Goal: Task Accomplishment & Management: Use online tool/utility

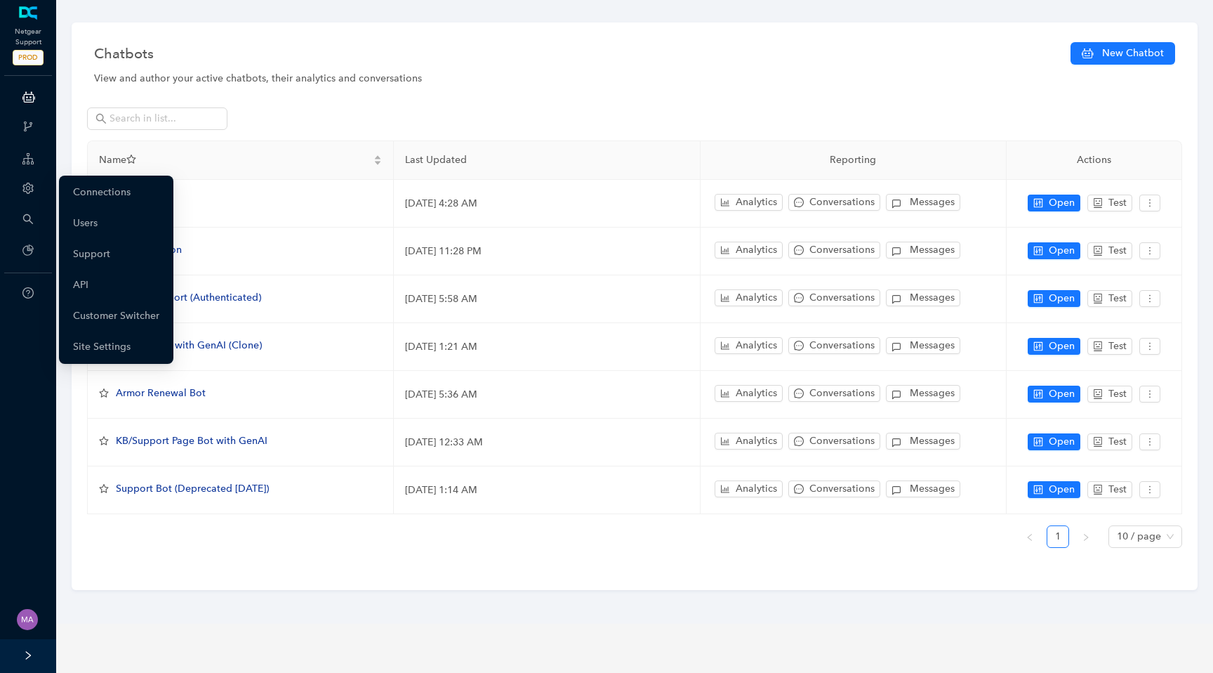
click at [30, 181] on div "Account" at bounding box center [28, 190] width 51 height 28
click at [116, 318] on link "Customer Switcher" at bounding box center [116, 316] width 86 height 28
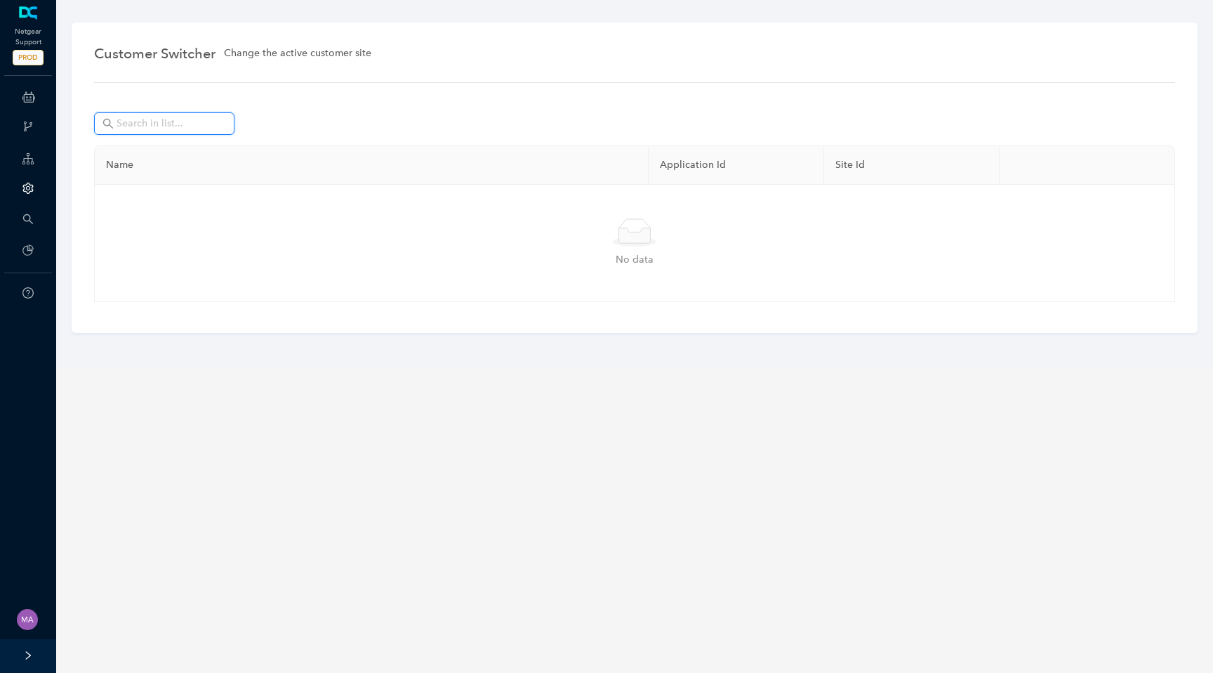
click at [175, 130] on input "text" at bounding box center [166, 123] width 98 height 15
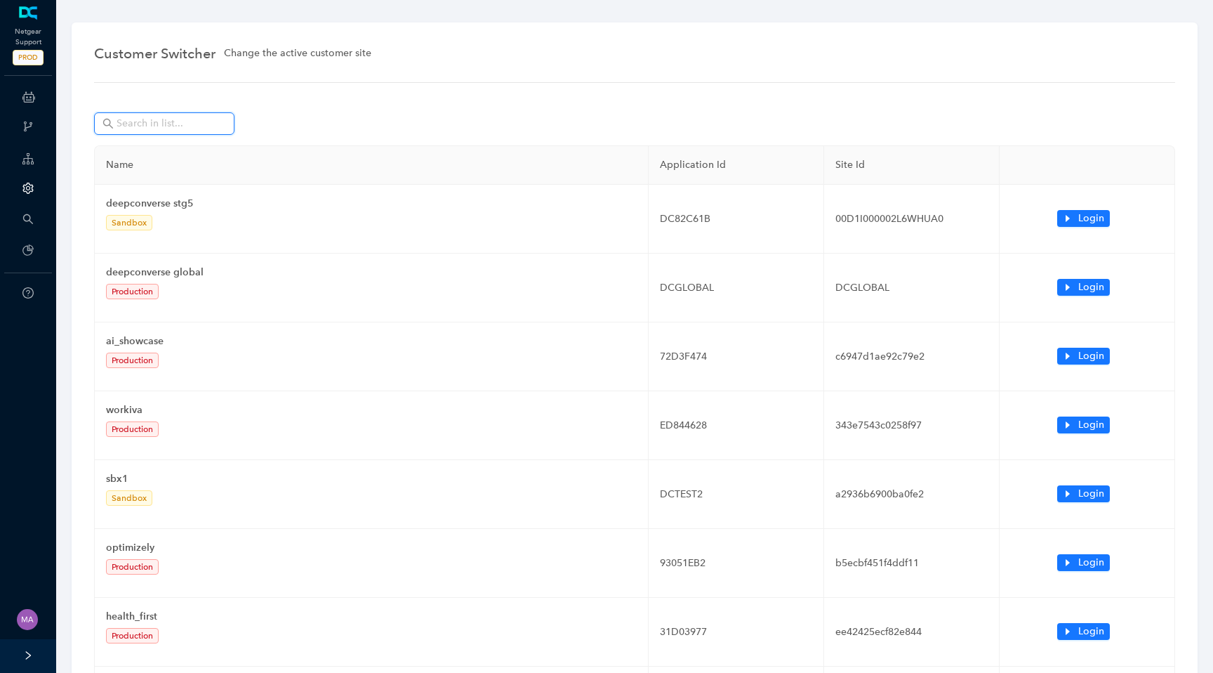
type input "a"
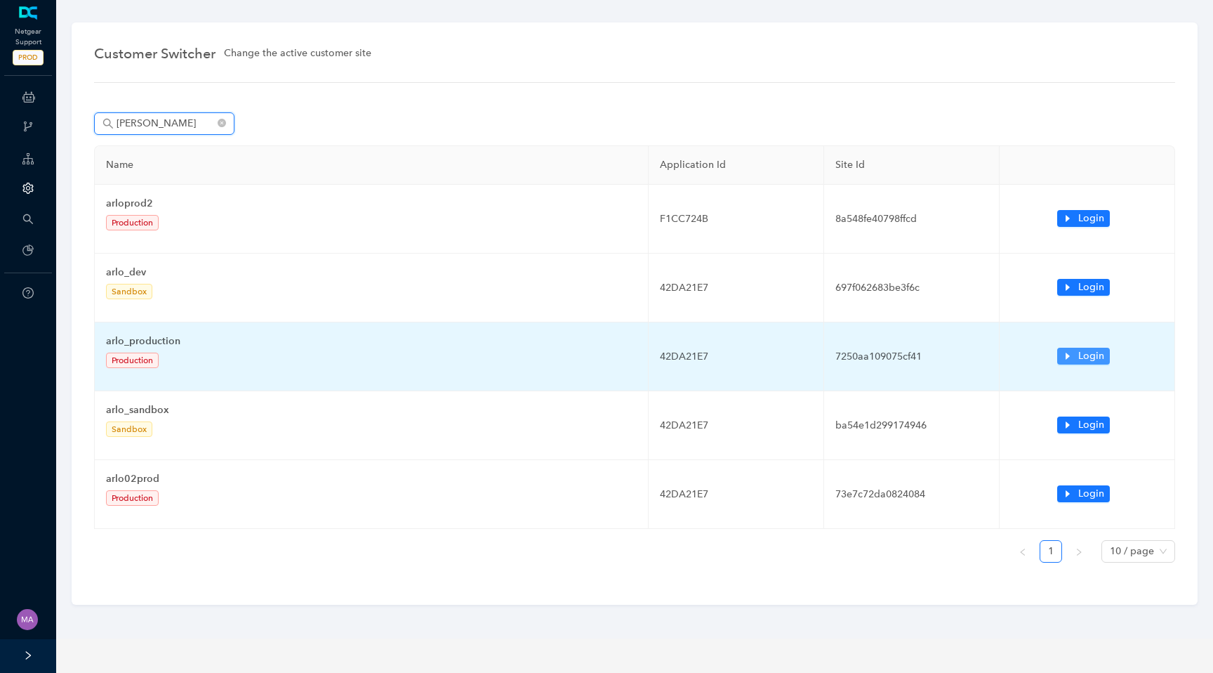
type input "arlo"
click at [1093, 359] on span "Login" at bounding box center [1092, 355] width 26 height 15
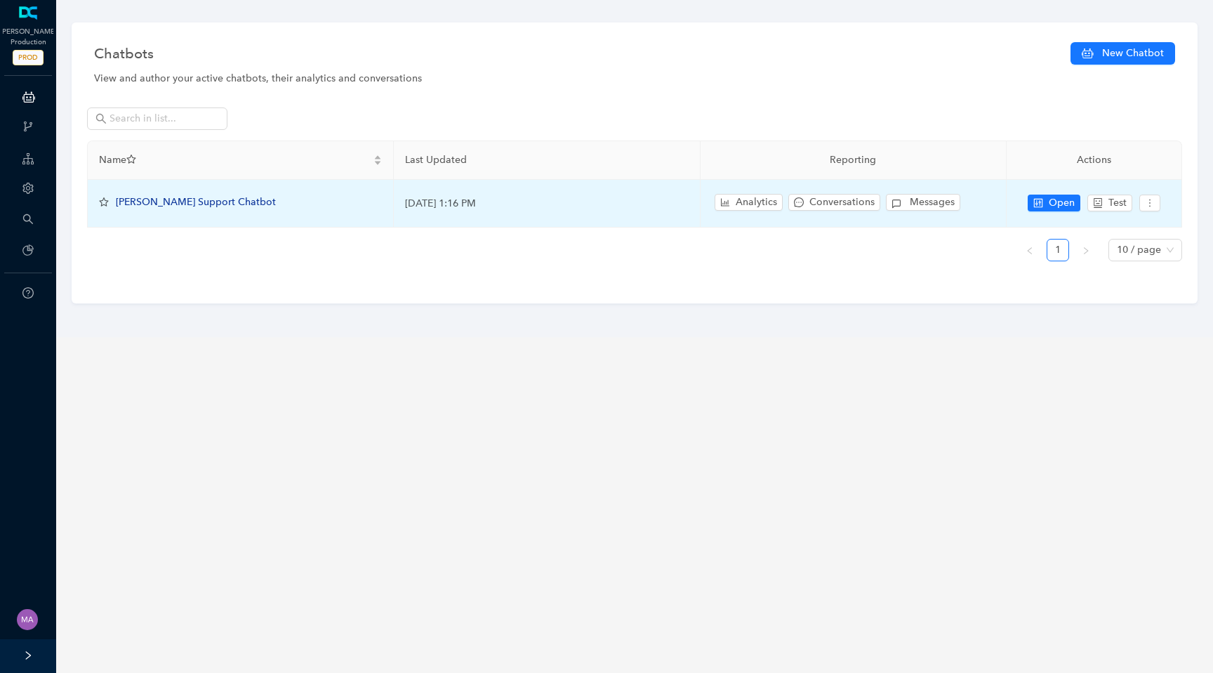
click at [197, 202] on span "[PERSON_NAME] Support Chatbot" at bounding box center [196, 202] width 160 height 12
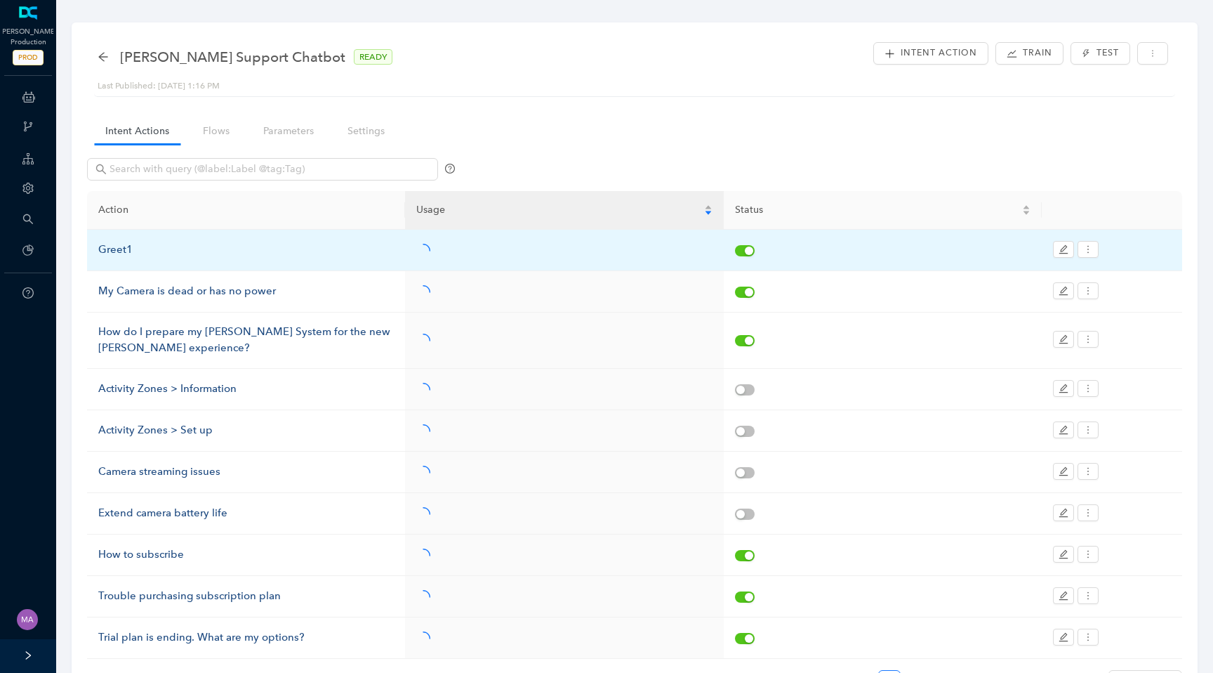
click at [126, 252] on div "Greet1" at bounding box center [246, 250] width 296 height 17
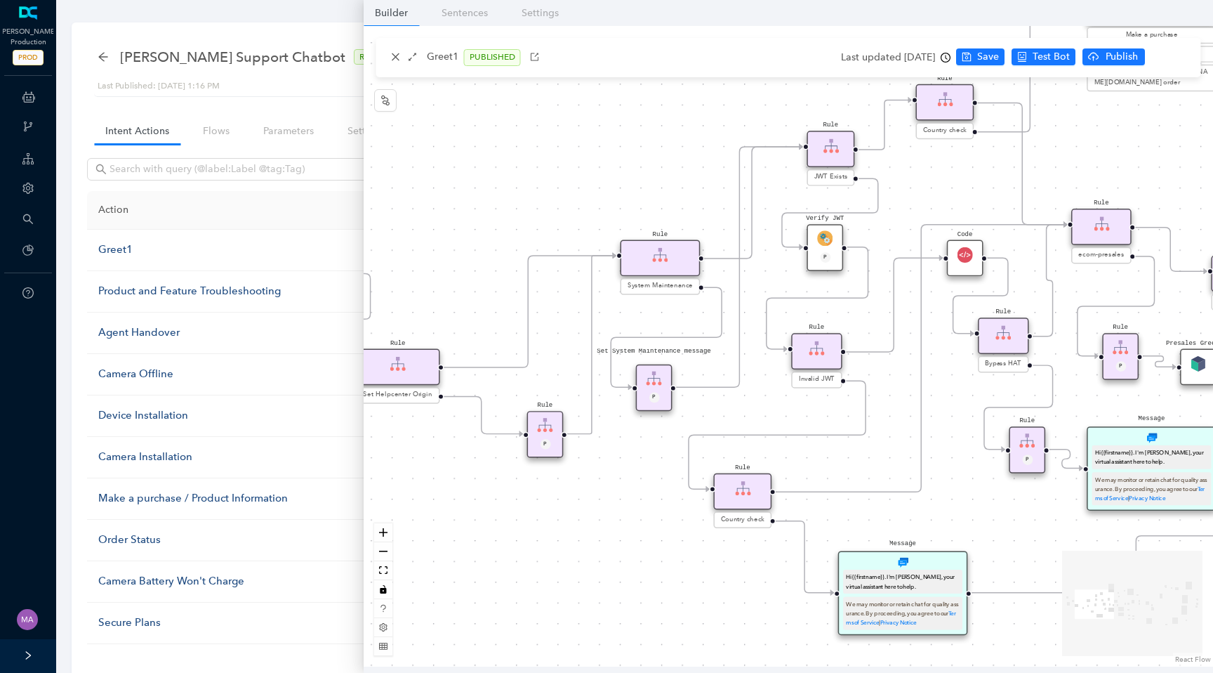
drag, startPoint x: 865, startPoint y: 525, endPoint x: 604, endPoint y: 522, distance: 261.2
click at [604, 522] on div "End End Handoff To Support Product And Feature Troubleshooting Question Would y…" at bounding box center [789, 346] width 850 height 640
click at [834, 238] on div "Verify JWT P" at bounding box center [826, 247] width 37 height 46
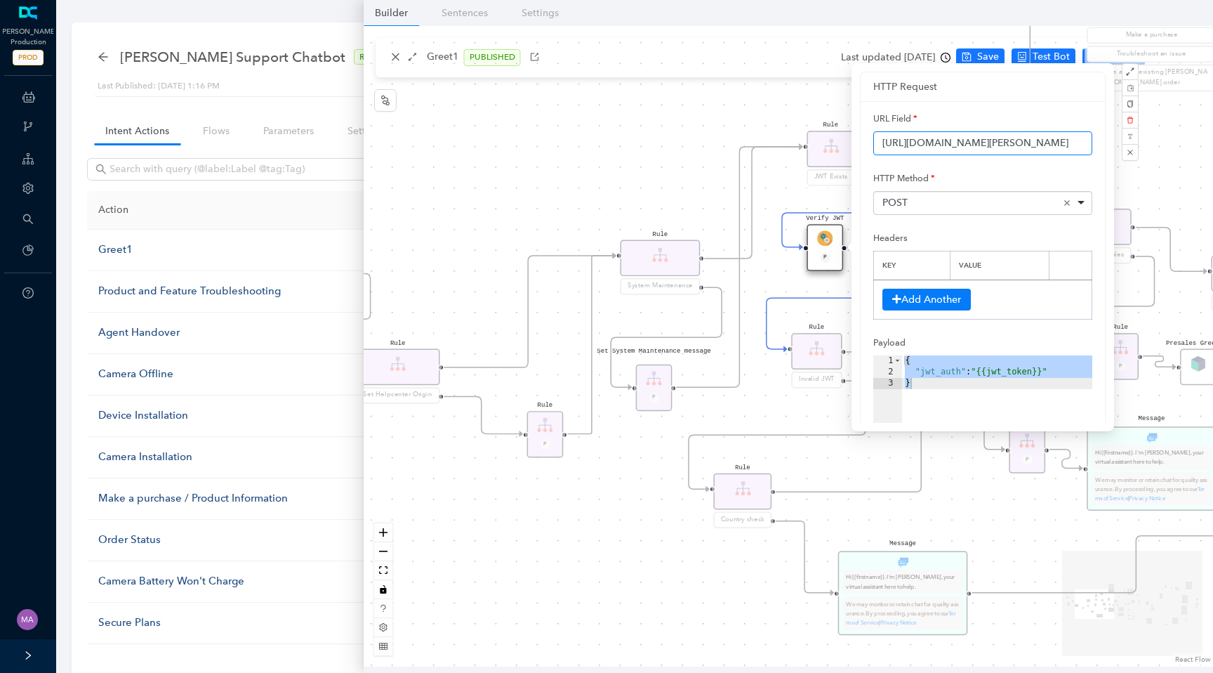
click at [955, 145] on input "[URL][DOMAIN_NAME][PERSON_NAME]" at bounding box center [983, 143] width 219 height 24
click at [567, 142] on div "End End Handoff To Support Product And Feature Troubleshooting Question Would y…" at bounding box center [789, 346] width 850 height 640
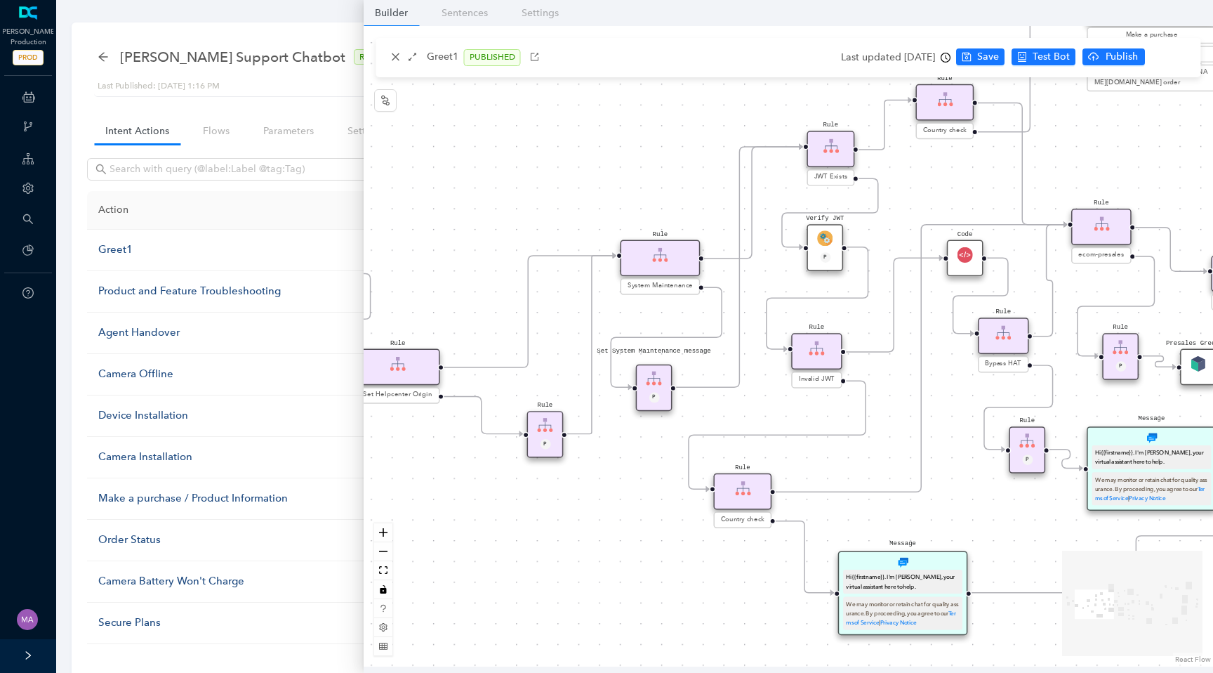
drag, startPoint x: 786, startPoint y: 184, endPoint x: 729, endPoint y: 209, distance: 62.9
click at [729, 209] on div "End End Handoff To Support Product And Feature Troubleshooting Question Would y…" at bounding box center [789, 346] width 850 height 640
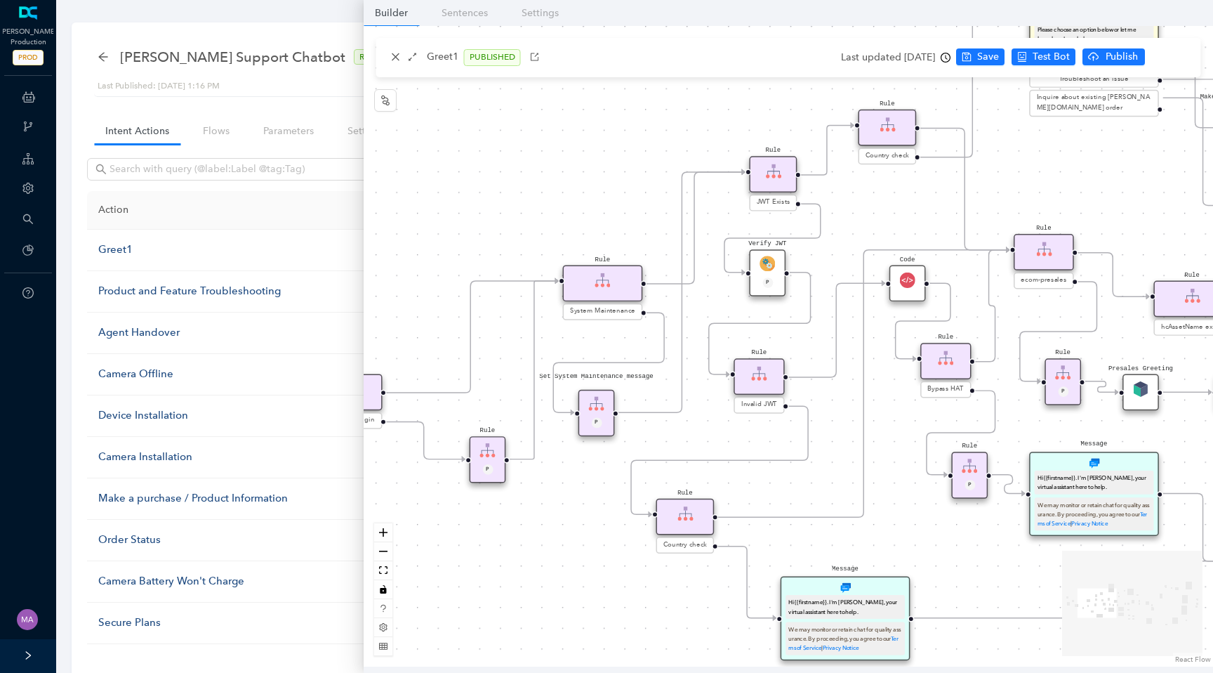
click at [666, 282] on icon "Edge from reactflownode_de5a7598-effe-41d6-ac15-232f7e8f4e13 to reactflownode_e…" at bounding box center [695, 228] width 102 height 112
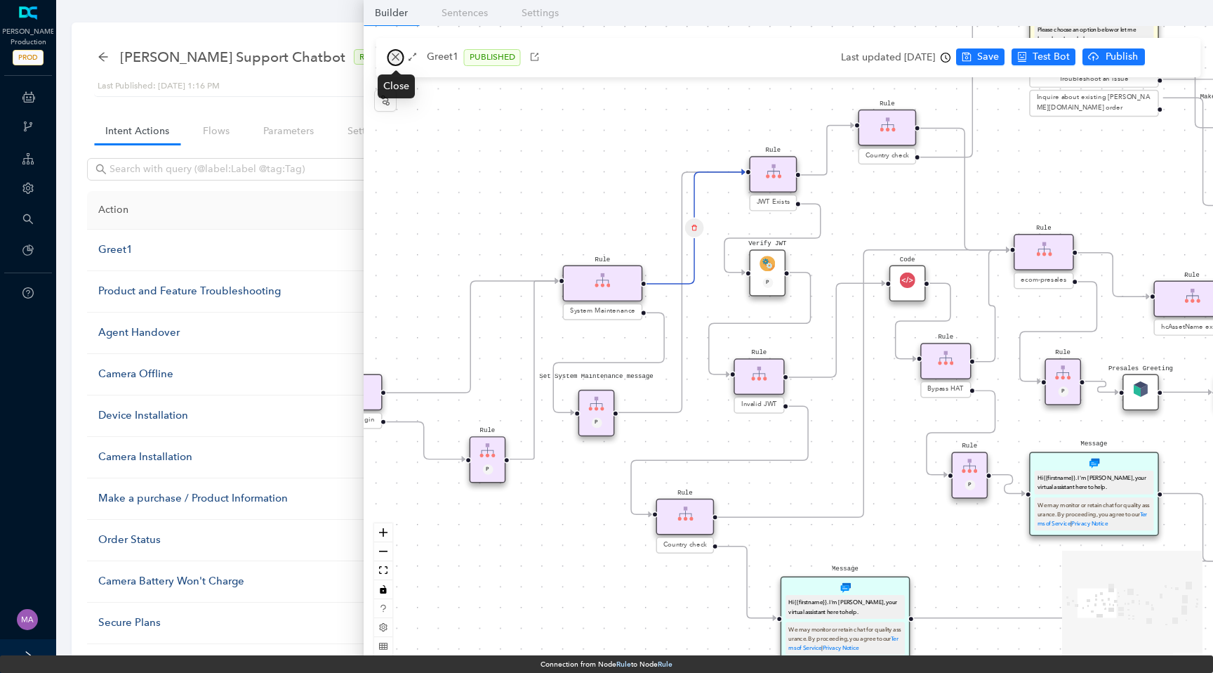
click at [391, 60] on icon "close" at bounding box center [396, 57] width 10 height 10
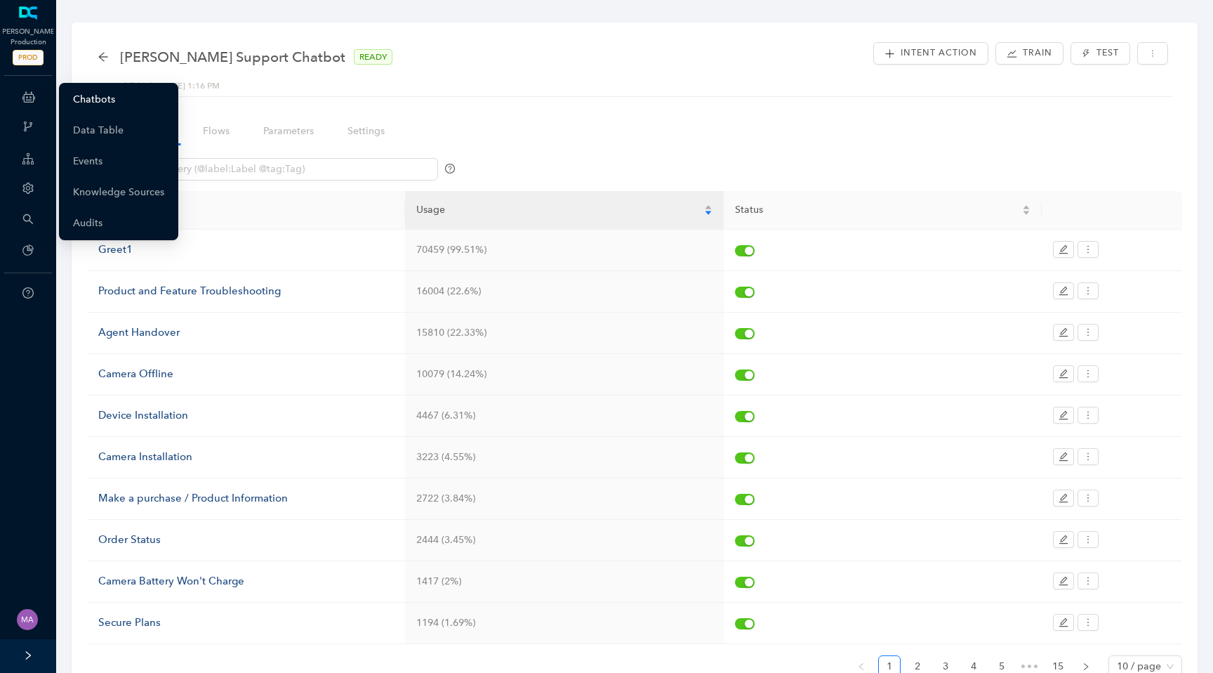
click at [87, 96] on link "Chatbots" at bounding box center [94, 100] width 42 height 28
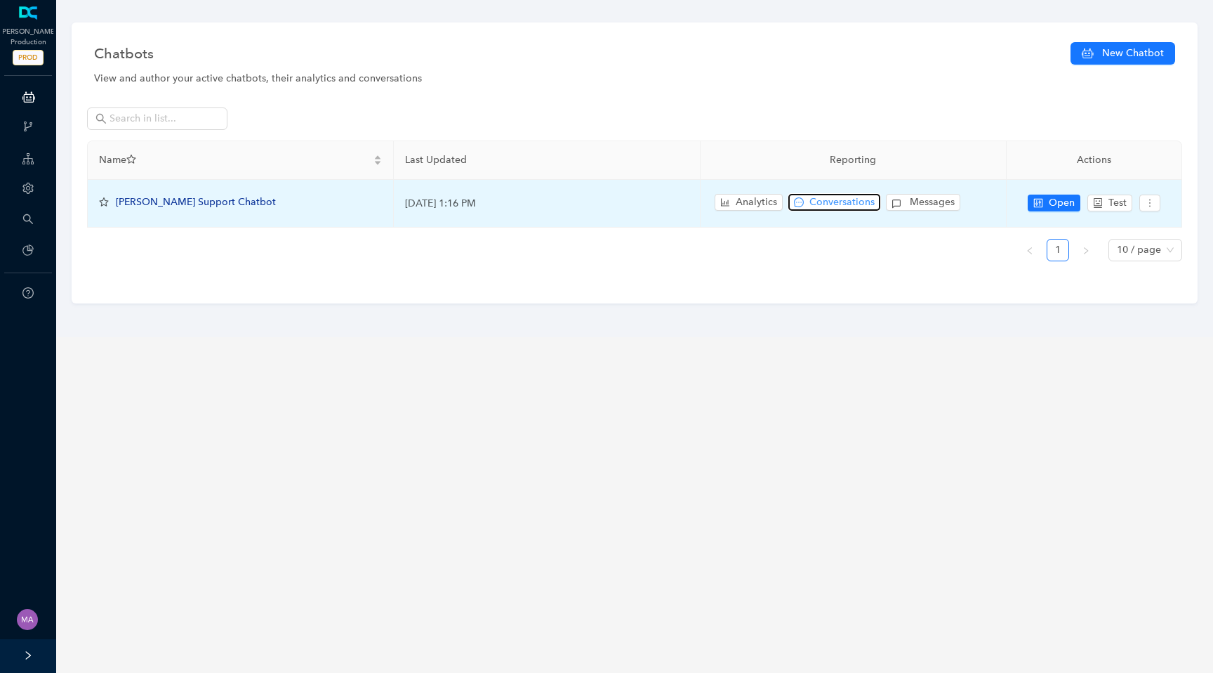
click at [829, 202] on span "Conversations" at bounding box center [842, 202] width 65 height 15
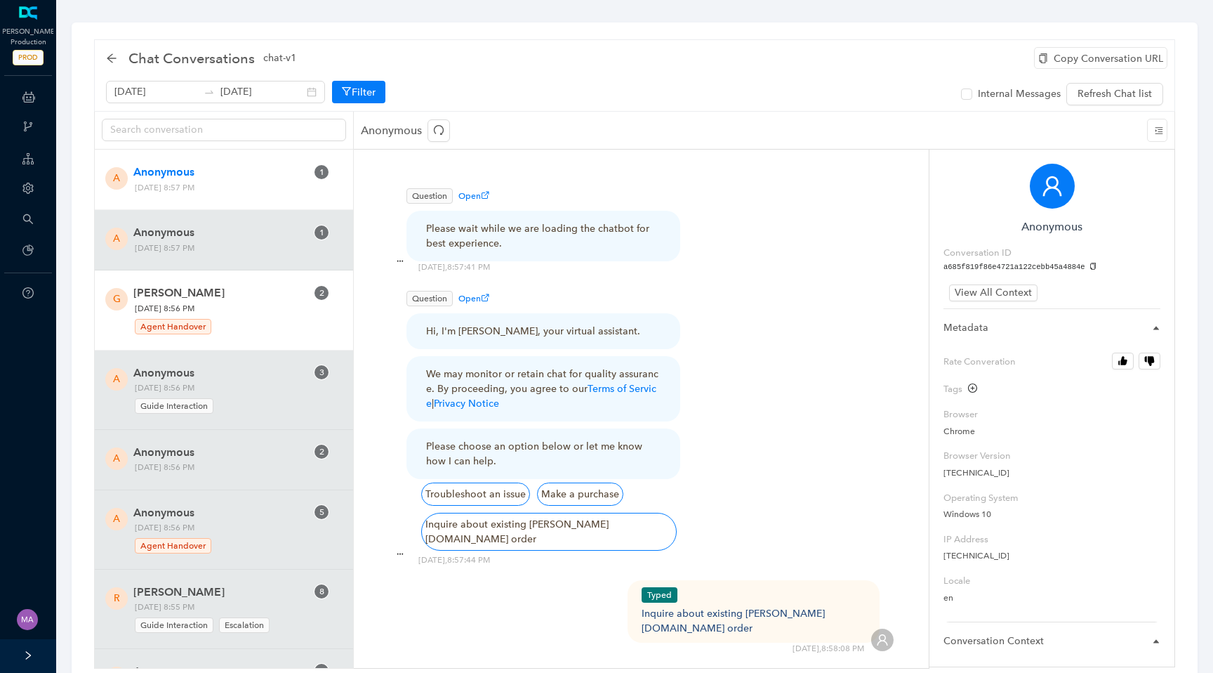
click at [258, 313] on span "[DATE] 8:56 PM Agent Handover" at bounding box center [221, 318] width 182 height 34
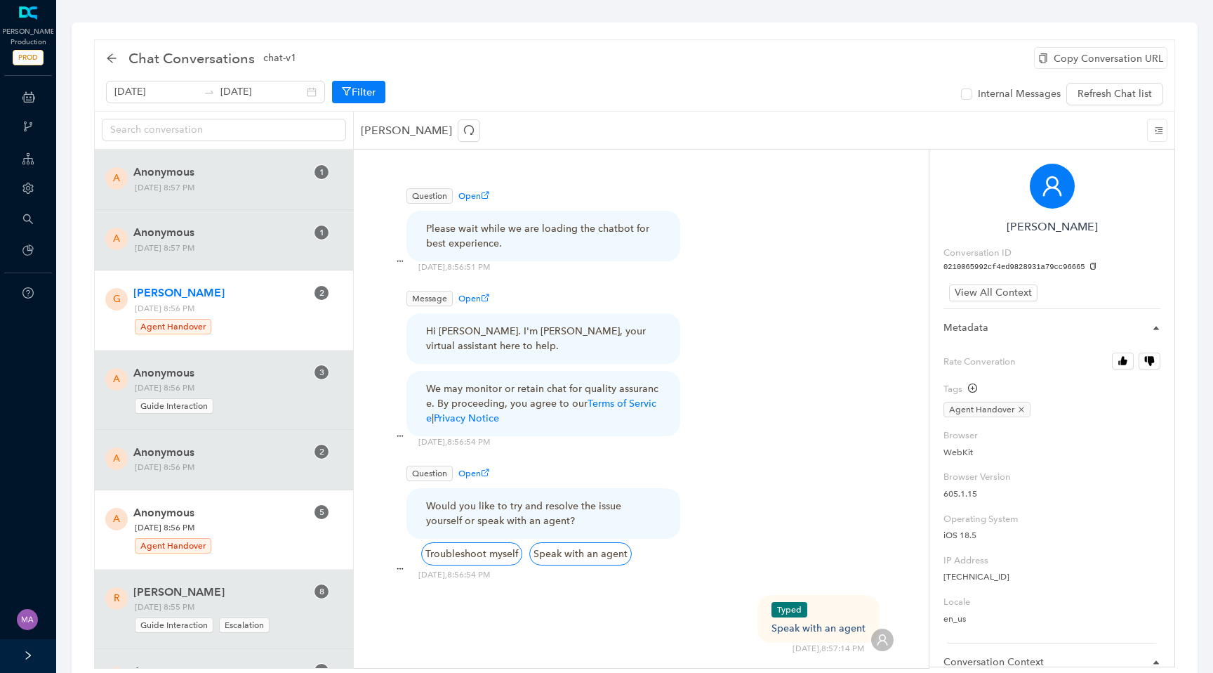
click at [246, 535] on div "Agent Handover" at bounding box center [221, 543] width 172 height 19
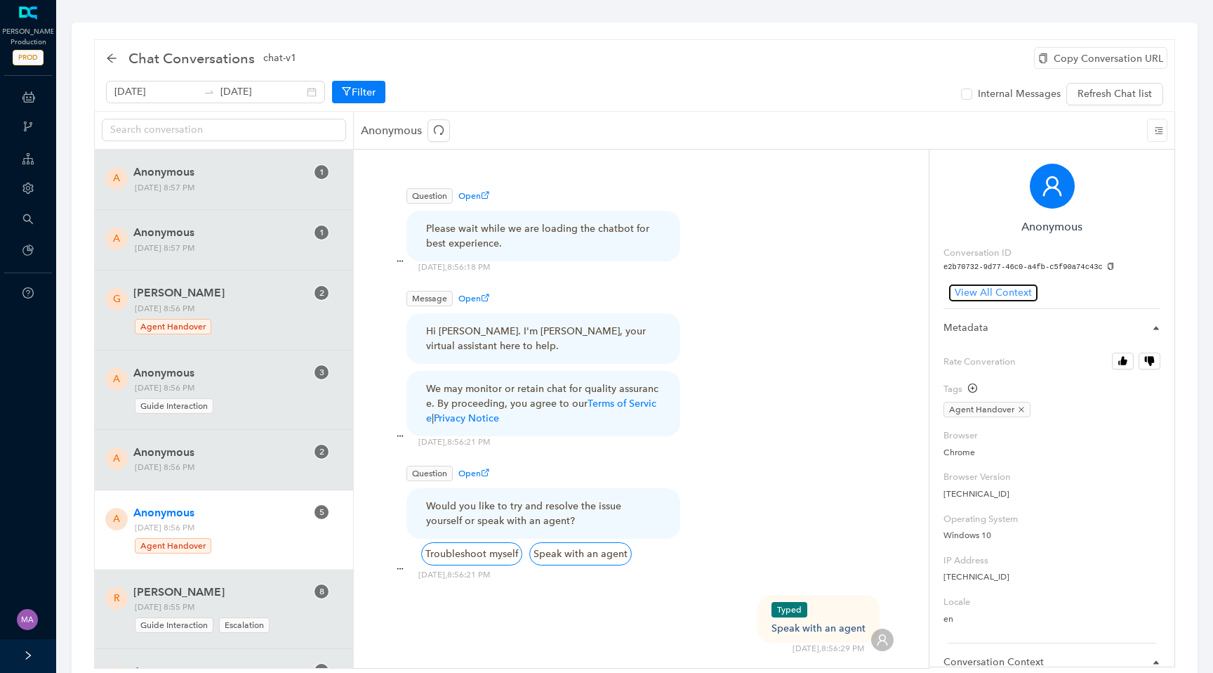
click at [1002, 291] on span "View All Context" at bounding box center [993, 292] width 77 height 15
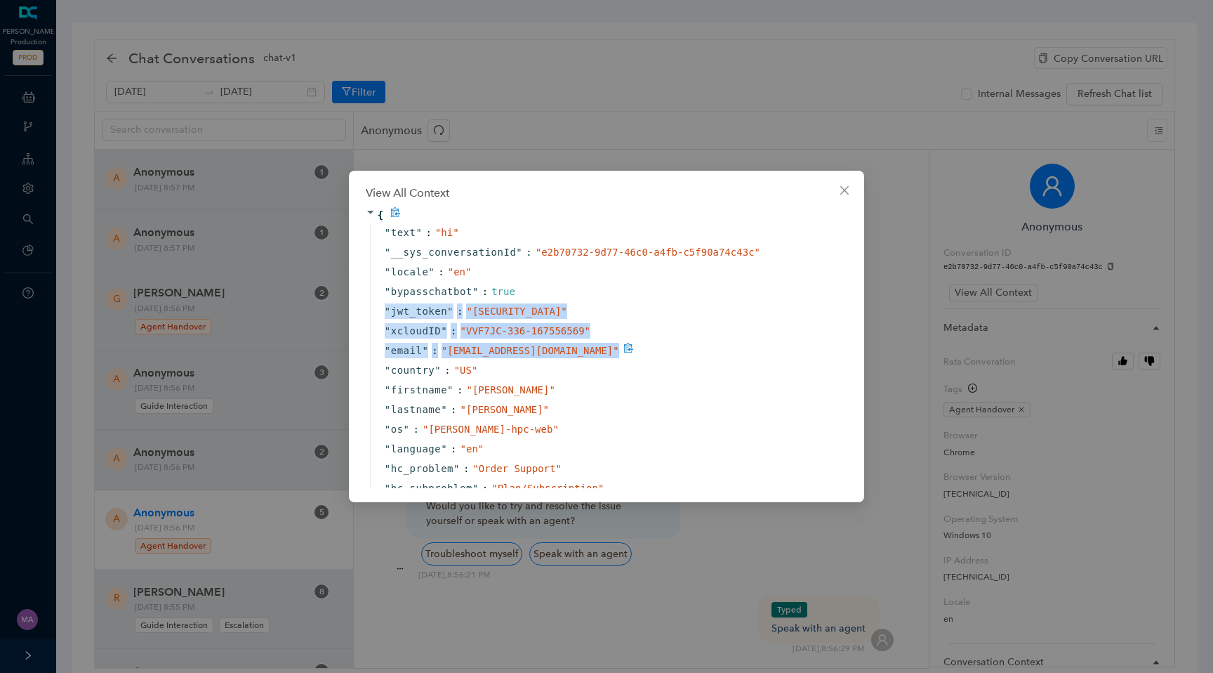
drag, startPoint x: 381, startPoint y: 311, endPoint x: 593, endPoint y: 373, distance: 220.9
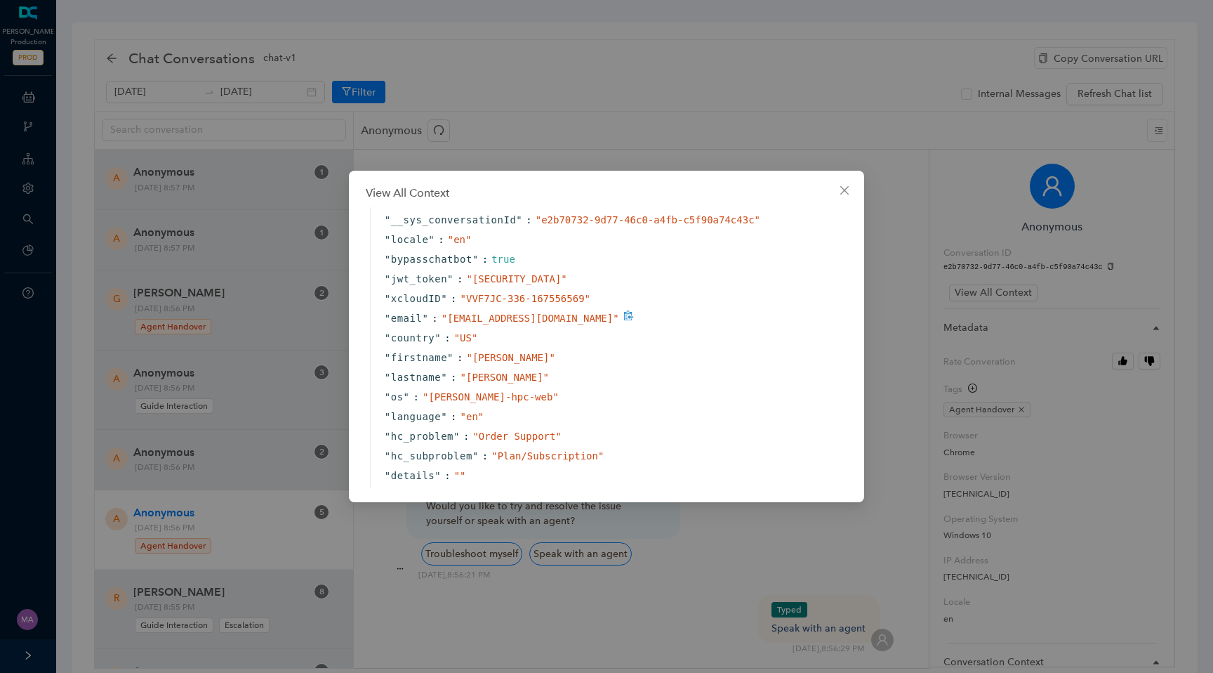
click at [618, 328] on div "" email " : " [EMAIL_ADDRESS][DOMAIN_NAME] "" at bounding box center [610, 318] width 481 height 20
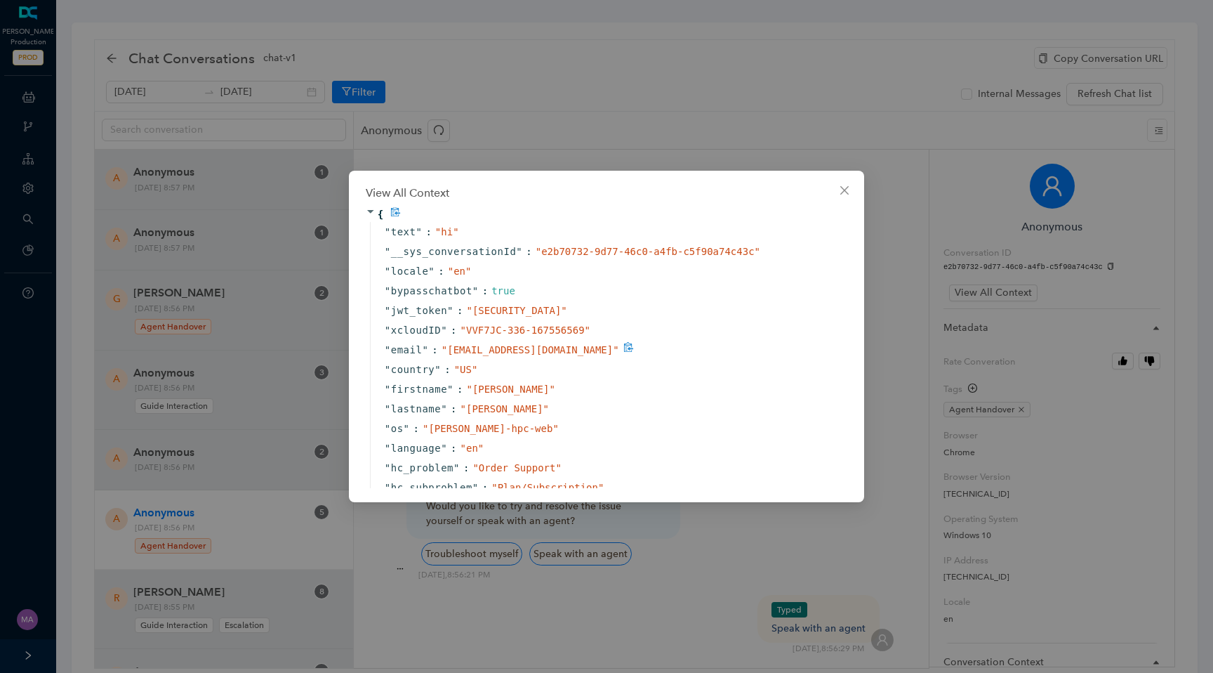
scroll to position [0, 0]
click at [844, 195] on icon "close" at bounding box center [844, 190] width 11 height 11
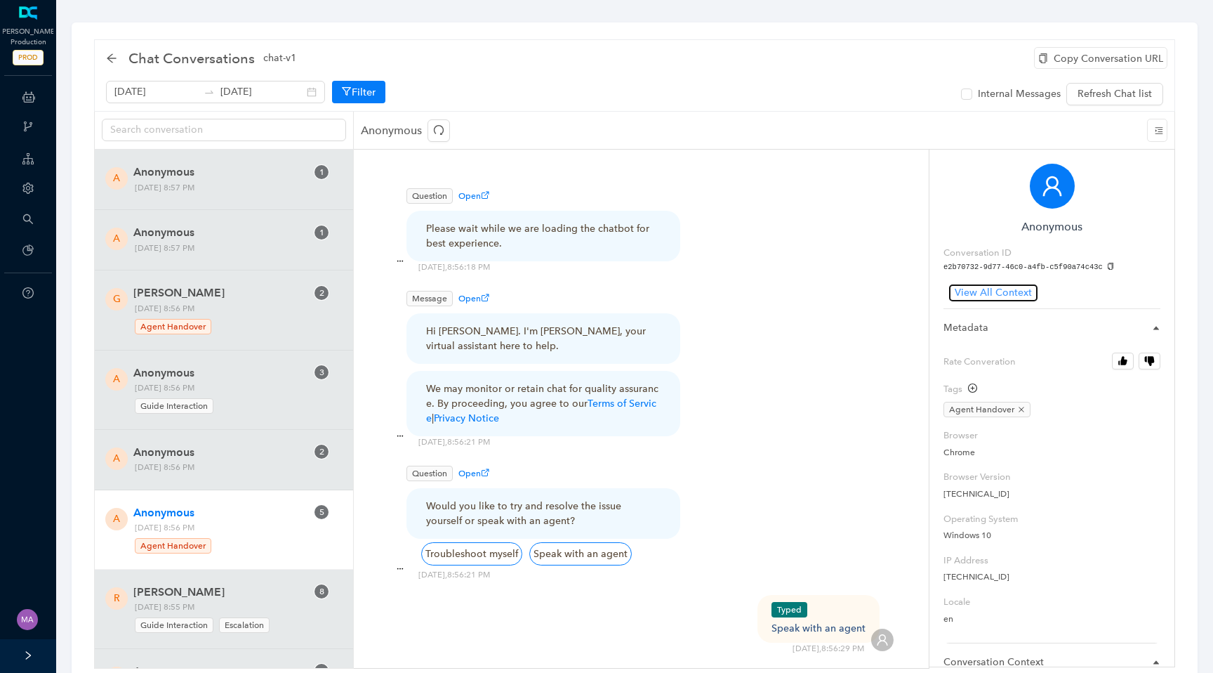
click at [987, 289] on span "View All Context" at bounding box center [993, 292] width 77 height 15
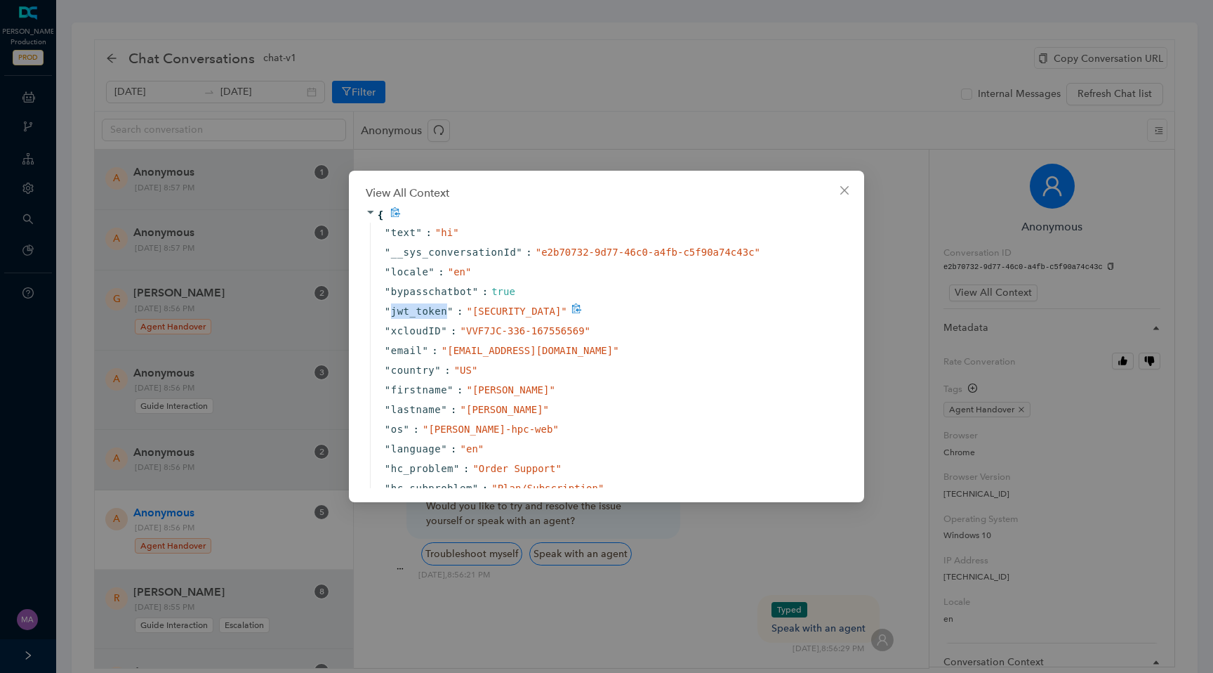
drag, startPoint x: 390, startPoint y: 314, endPoint x: 445, endPoint y: 313, distance: 55.5
click at [446, 313] on span "" jwt_token "" at bounding box center [419, 310] width 69 height 15
click at [848, 192] on icon "close" at bounding box center [845, 190] width 8 height 8
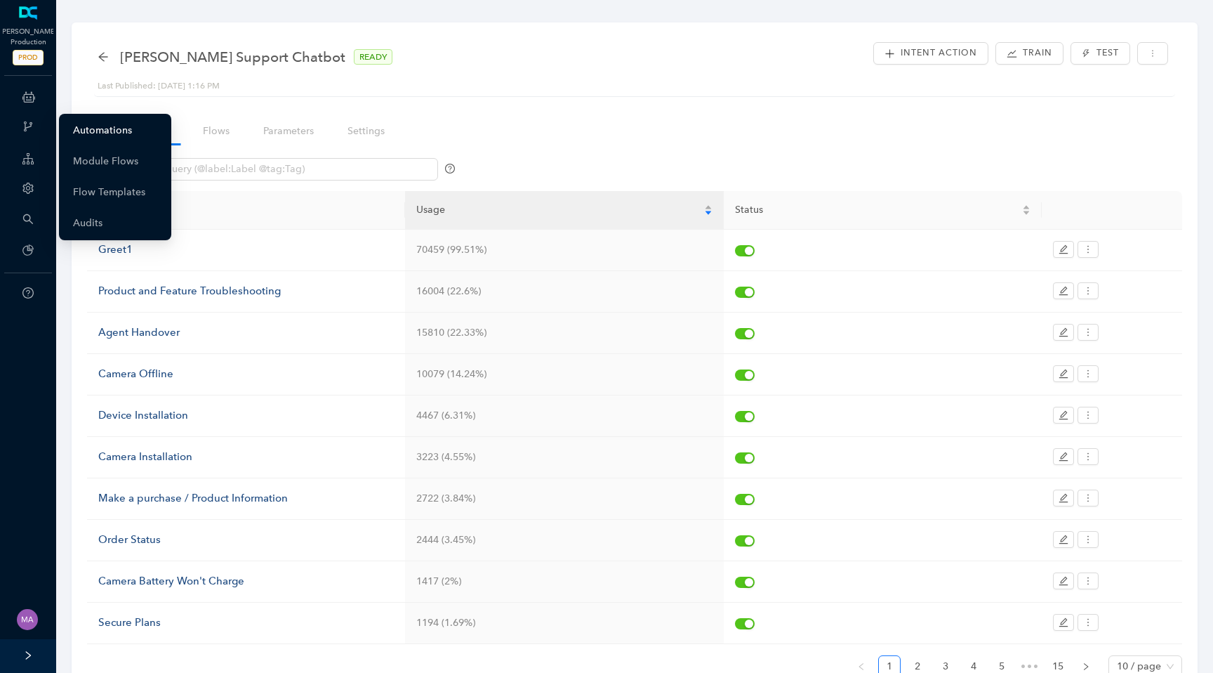
click at [105, 129] on link "Automations" at bounding box center [102, 131] width 59 height 28
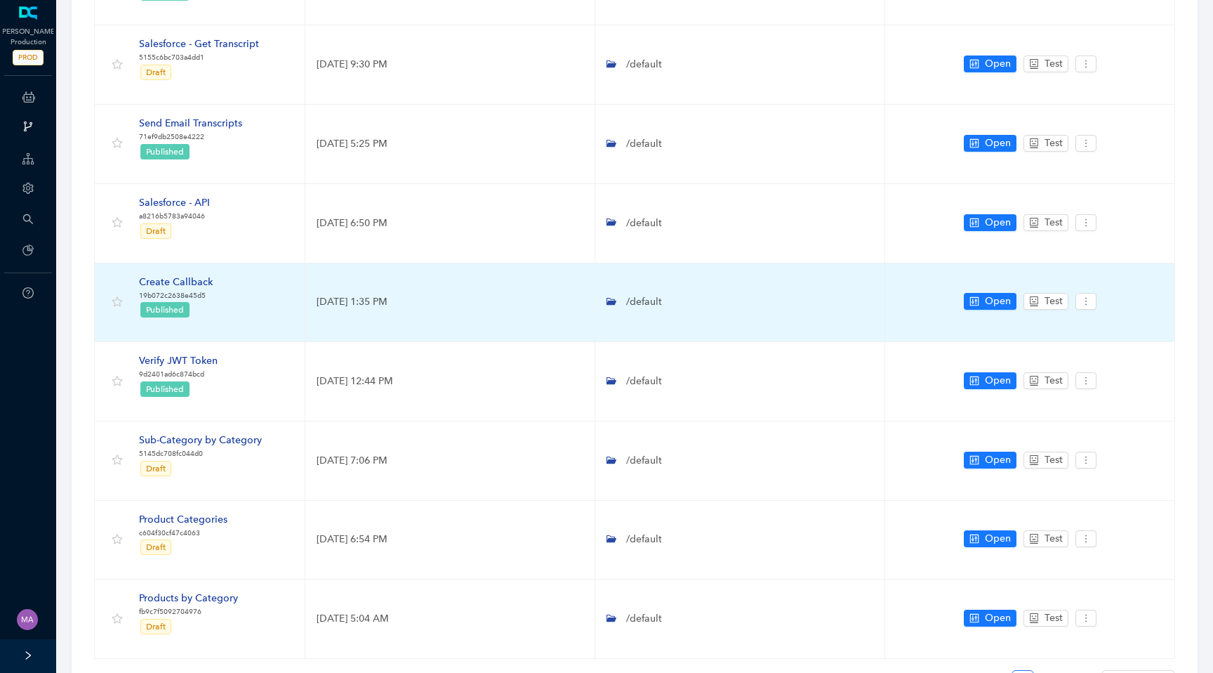
scroll to position [282, 0]
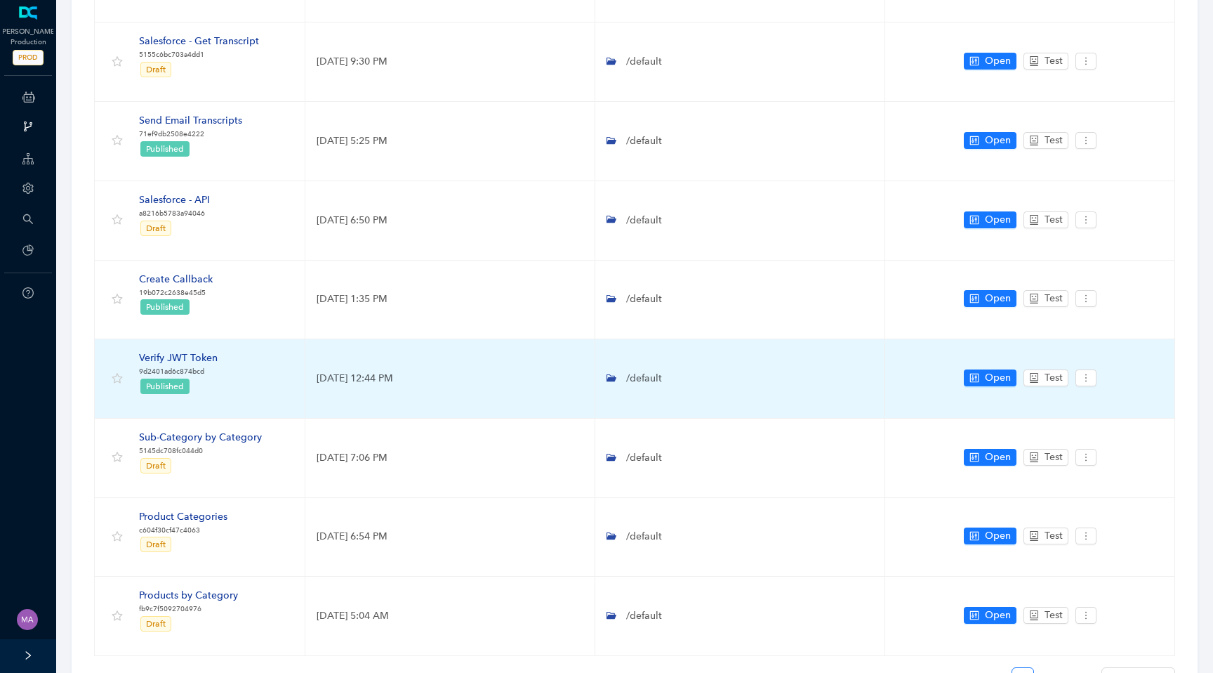
click at [205, 356] on div "Verify JWT Token" at bounding box center [178, 357] width 79 height 15
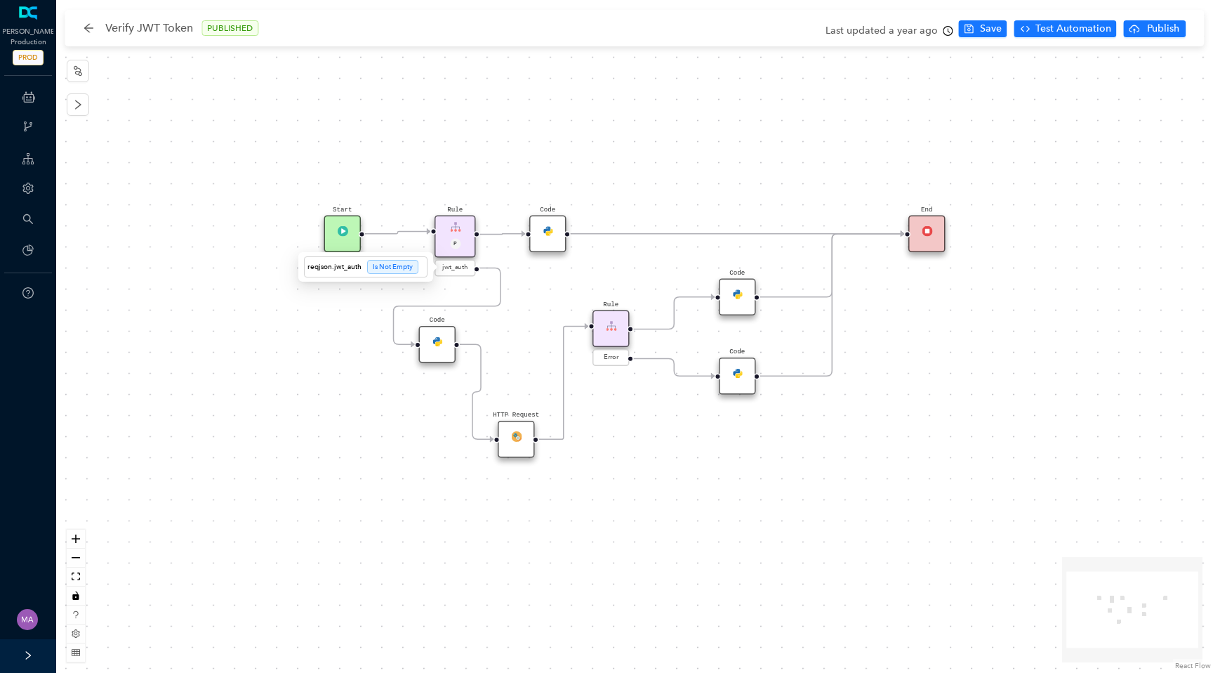
click at [456, 268] on span "jwt_auth" at bounding box center [455, 268] width 27 height 11
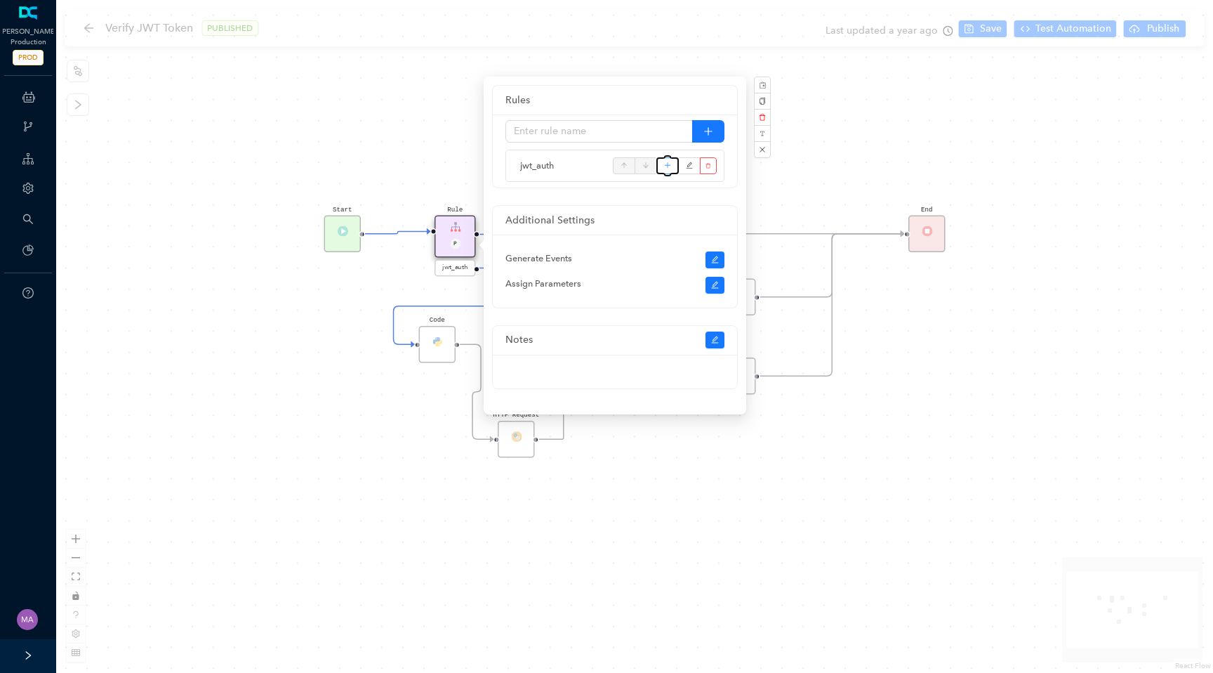
click at [669, 169] on icon "plus" at bounding box center [668, 165] width 8 height 21
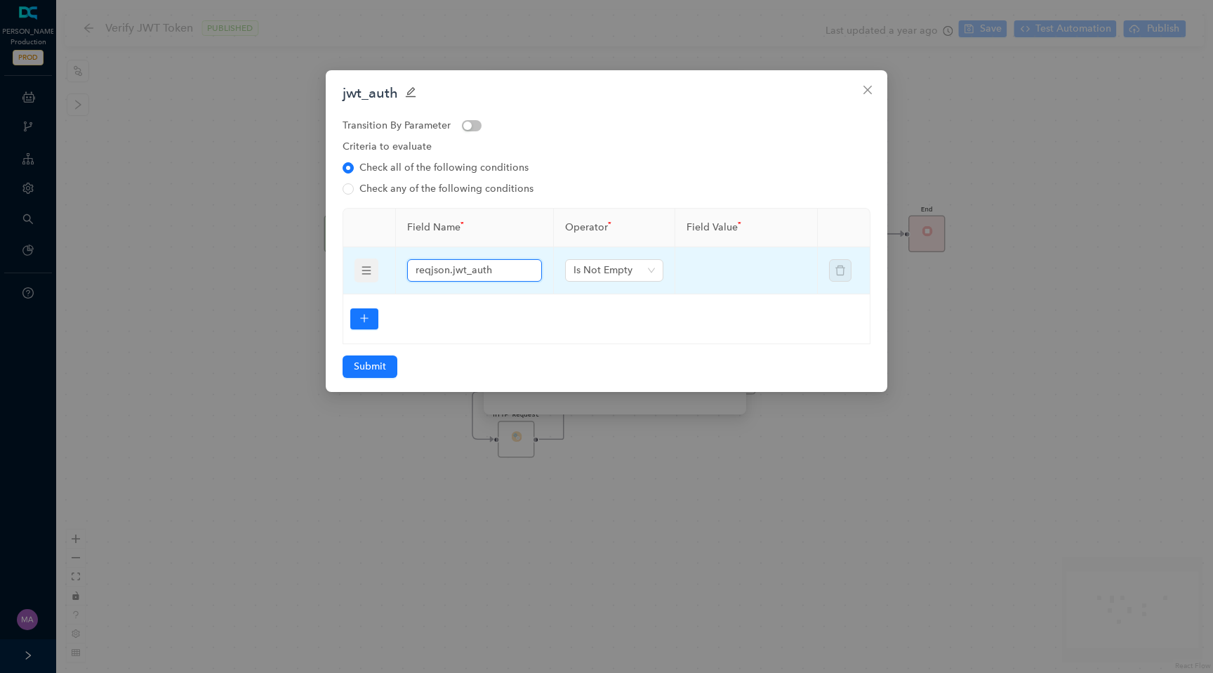
drag, startPoint x: 501, startPoint y: 273, endPoint x: 415, endPoint y: 275, distance: 86.4
click at [415, 275] on span "reqjson.jwt_auth" at bounding box center [474, 270] width 135 height 22
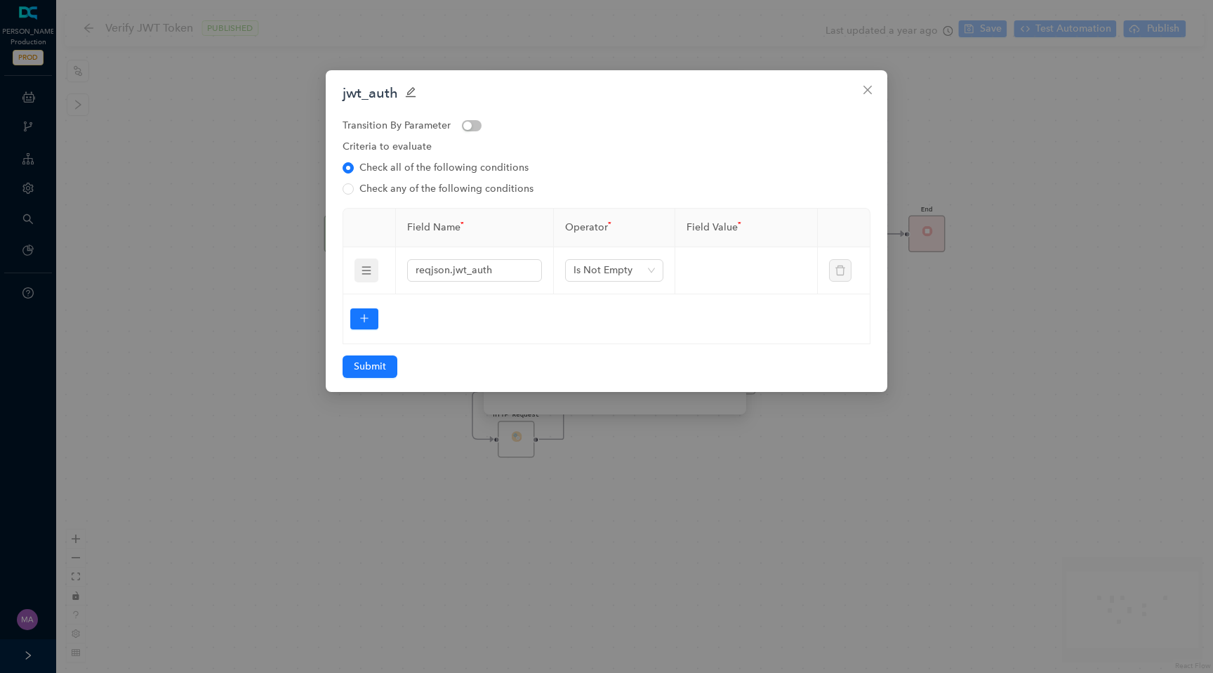
click at [235, 289] on div "jwt_auth Transition By Parameter Criteria to evaluate Check all of the followin…" at bounding box center [606, 336] width 1213 height 673
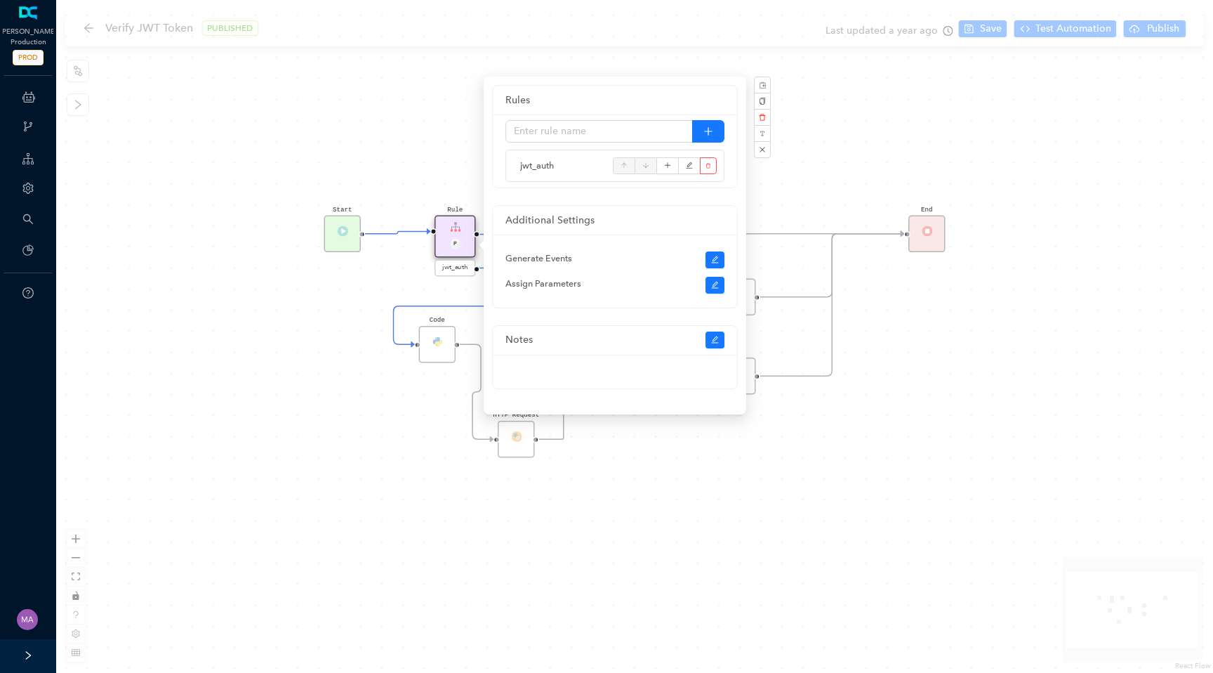
click at [309, 364] on div "HTTP Request End Start Rule P jwt_auth Code Rule Error Code Code Code" at bounding box center [634, 336] width 1157 height 673
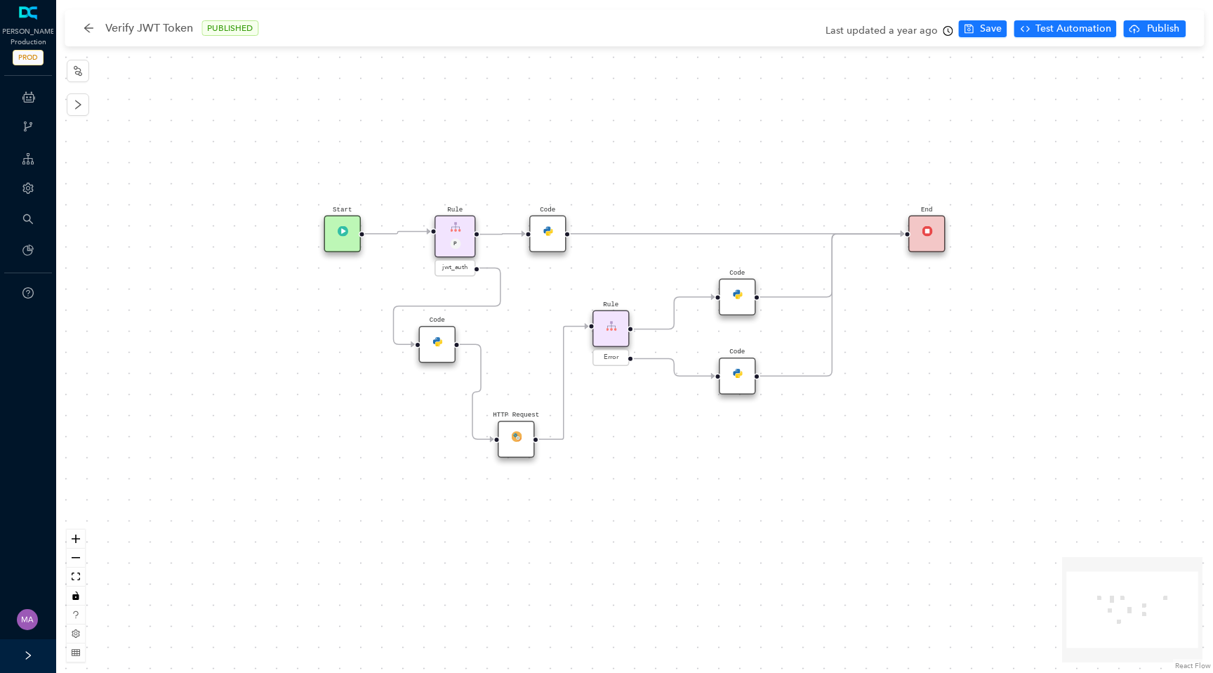
click at [518, 442] on div "HTTP Request" at bounding box center [516, 439] width 37 height 37
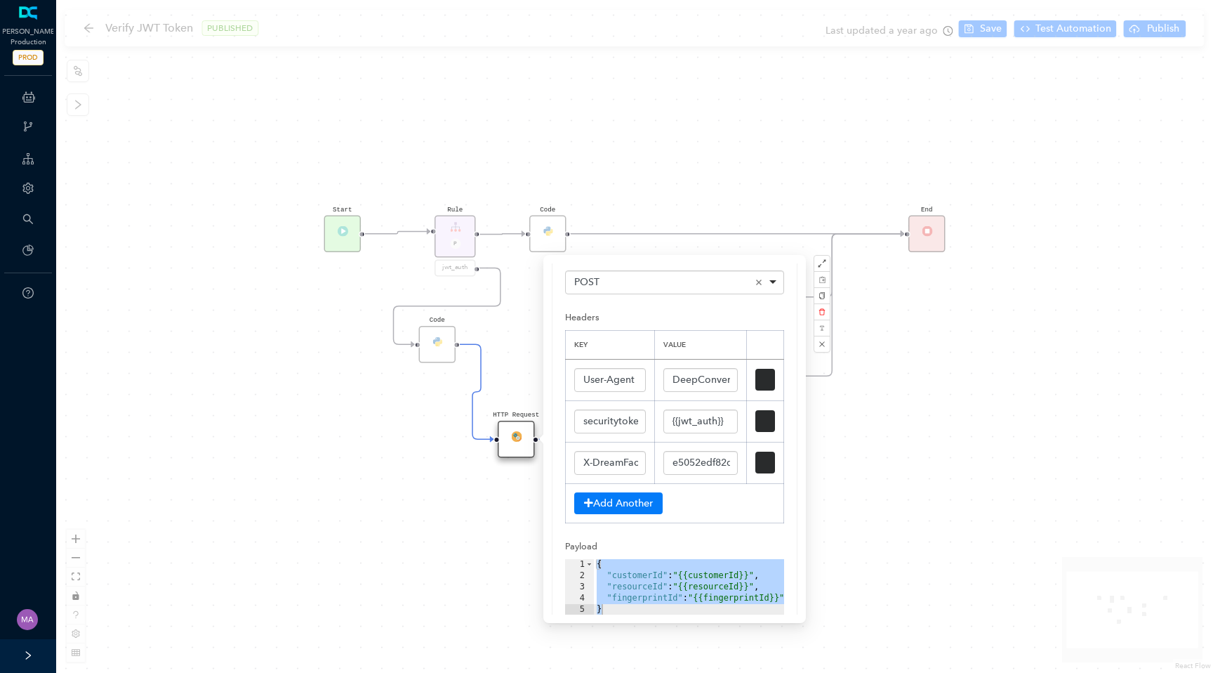
scroll to position [220, 0]
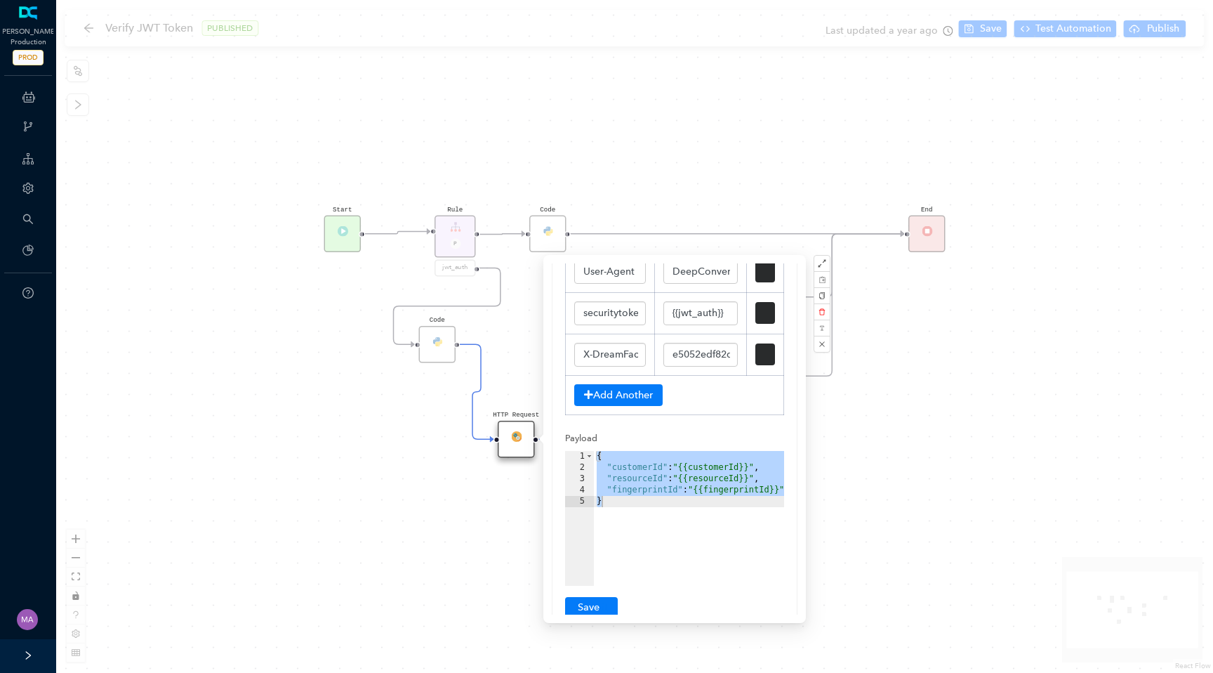
click at [420, 543] on div "HTTP Request End Start Rule P jwt_auth Code Rule Error Code Code Code" at bounding box center [634, 336] width 1157 height 673
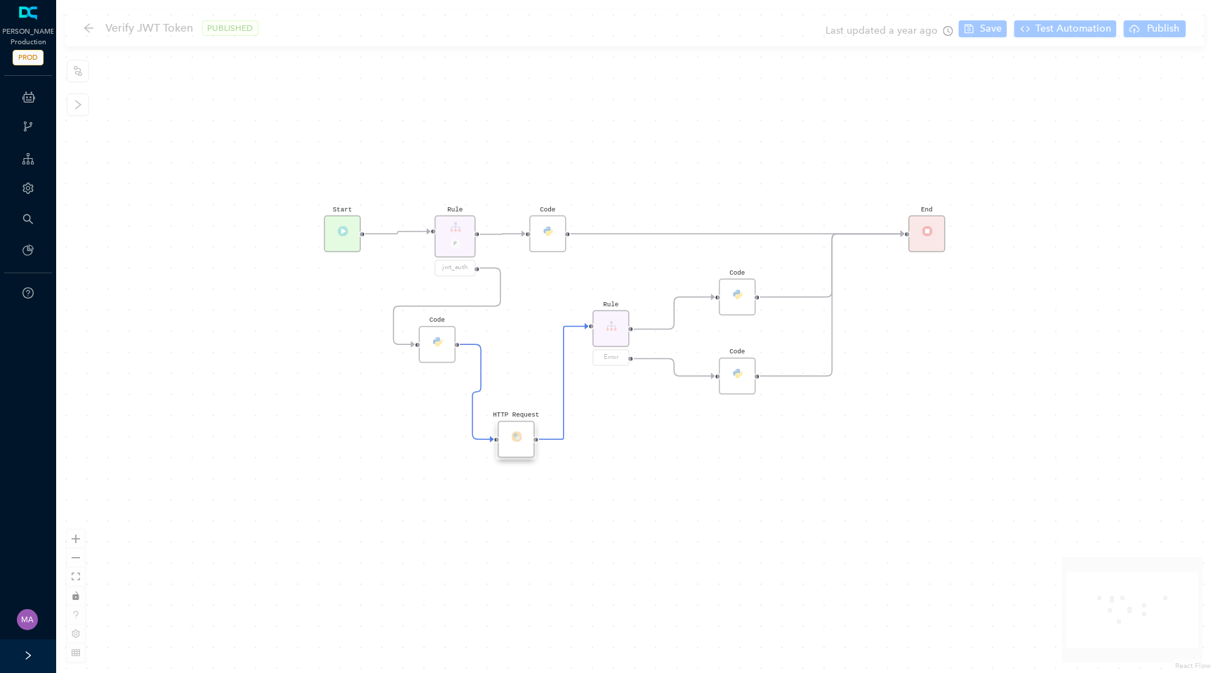
scroll to position [0, 0]
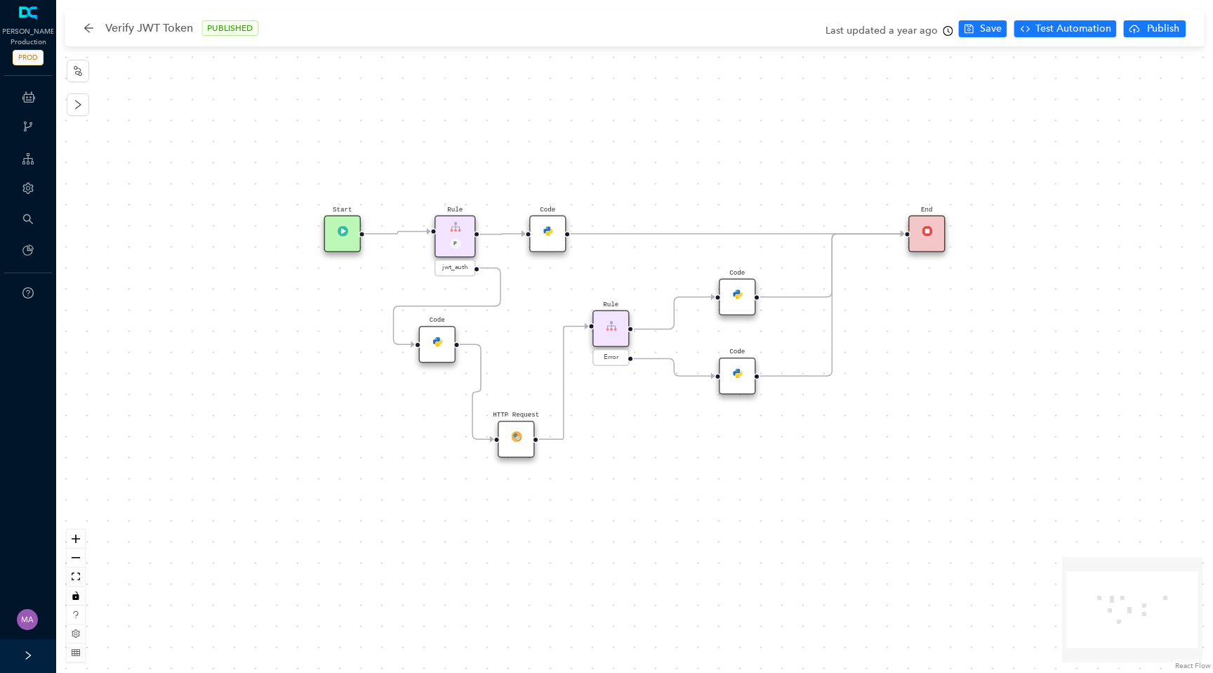
click at [436, 341] on img at bounding box center [437, 341] width 11 height 11
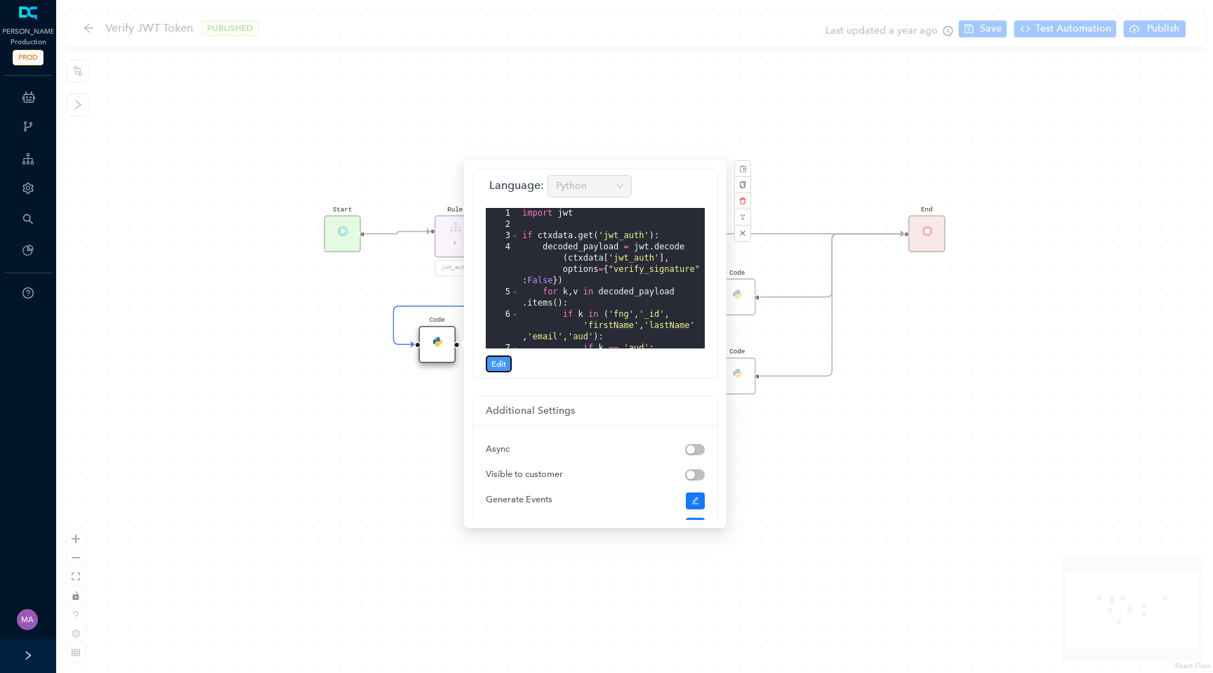
click at [496, 364] on span "Edit" at bounding box center [499, 363] width 15 height 13
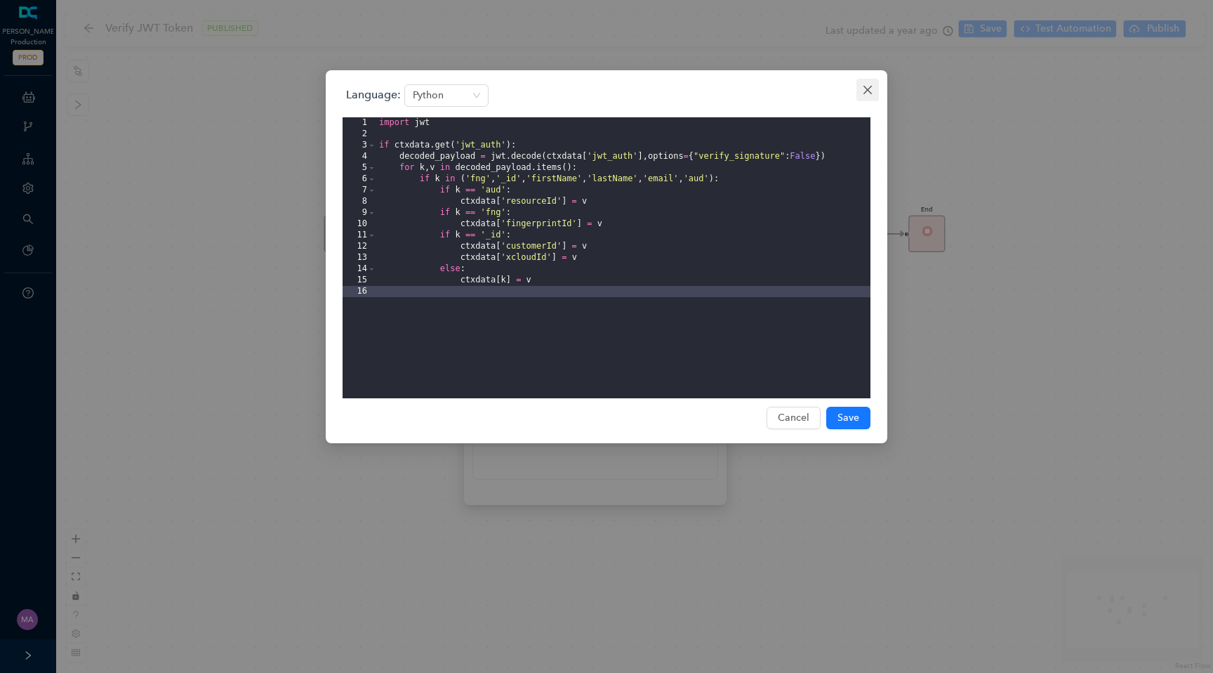
click at [870, 93] on icon "close" at bounding box center [867, 89] width 11 height 11
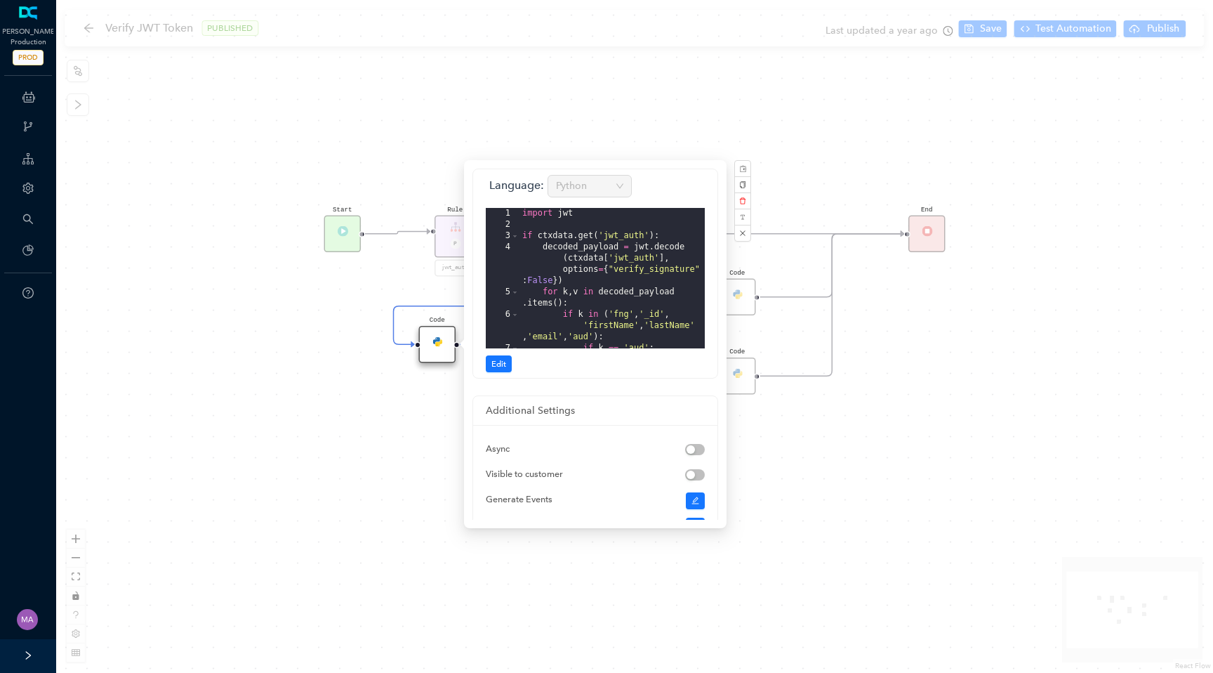
click at [393, 505] on div "HTTP Request End Start Rule P jwt_auth Code Rule Error Code Code Code" at bounding box center [634, 336] width 1157 height 673
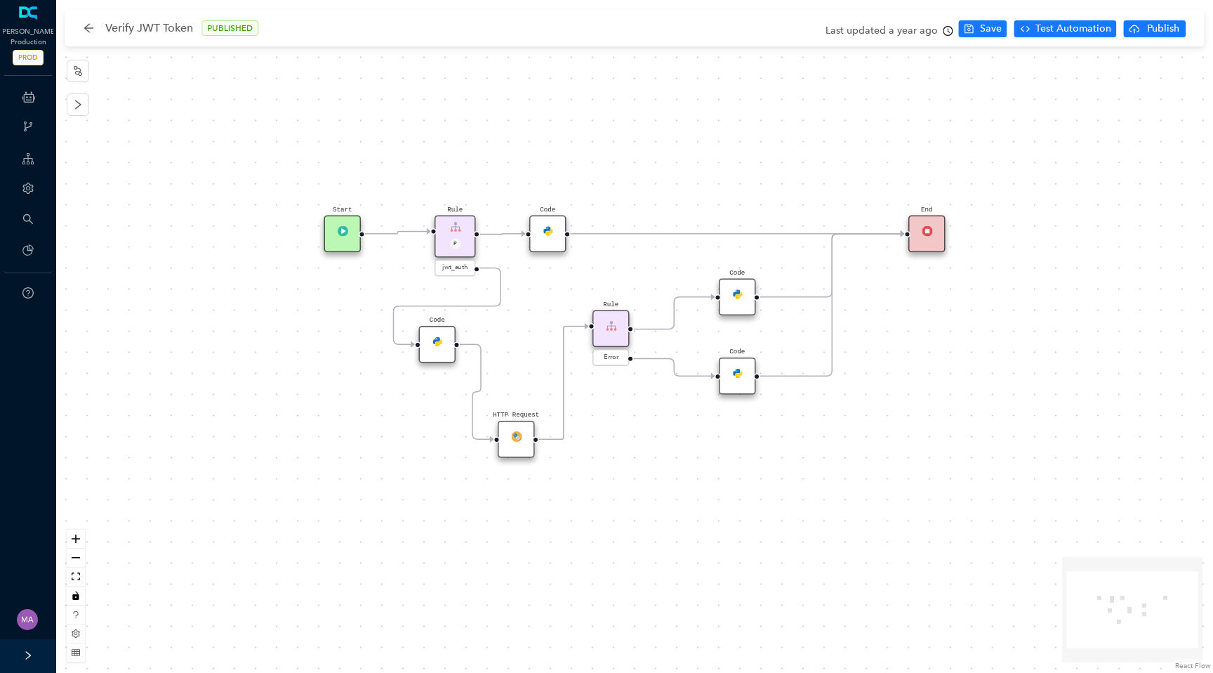
click at [508, 434] on div "HTTP Request" at bounding box center [516, 439] width 37 height 37
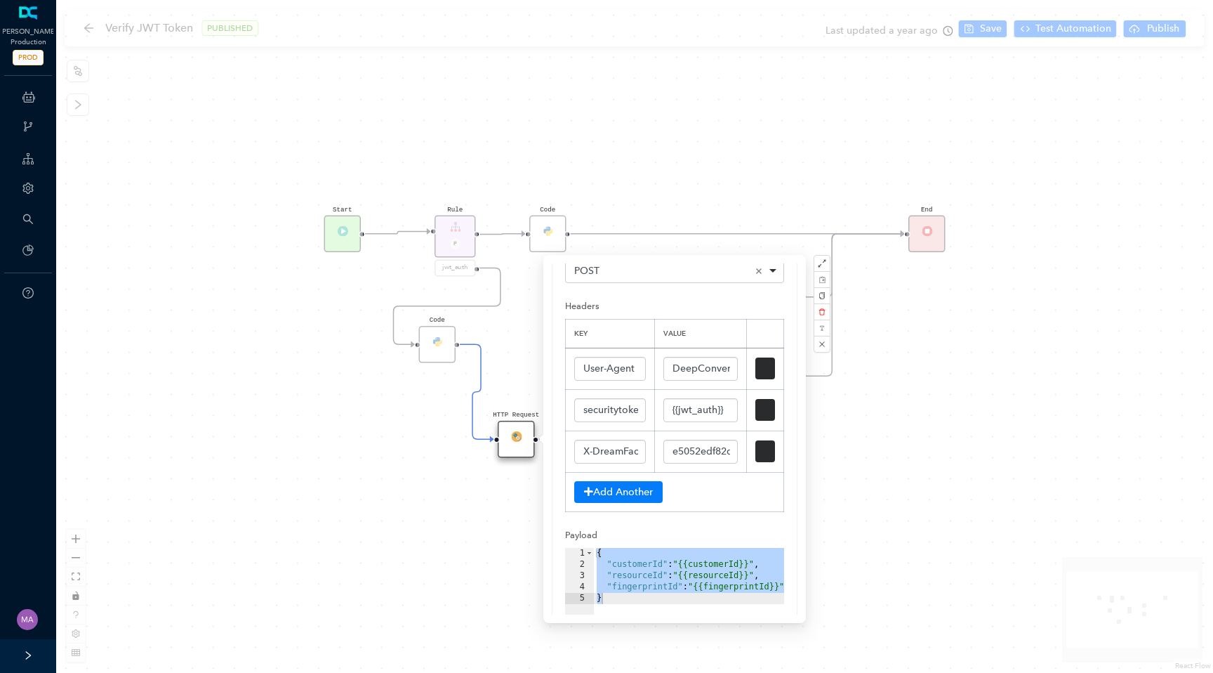
scroll to position [118, 0]
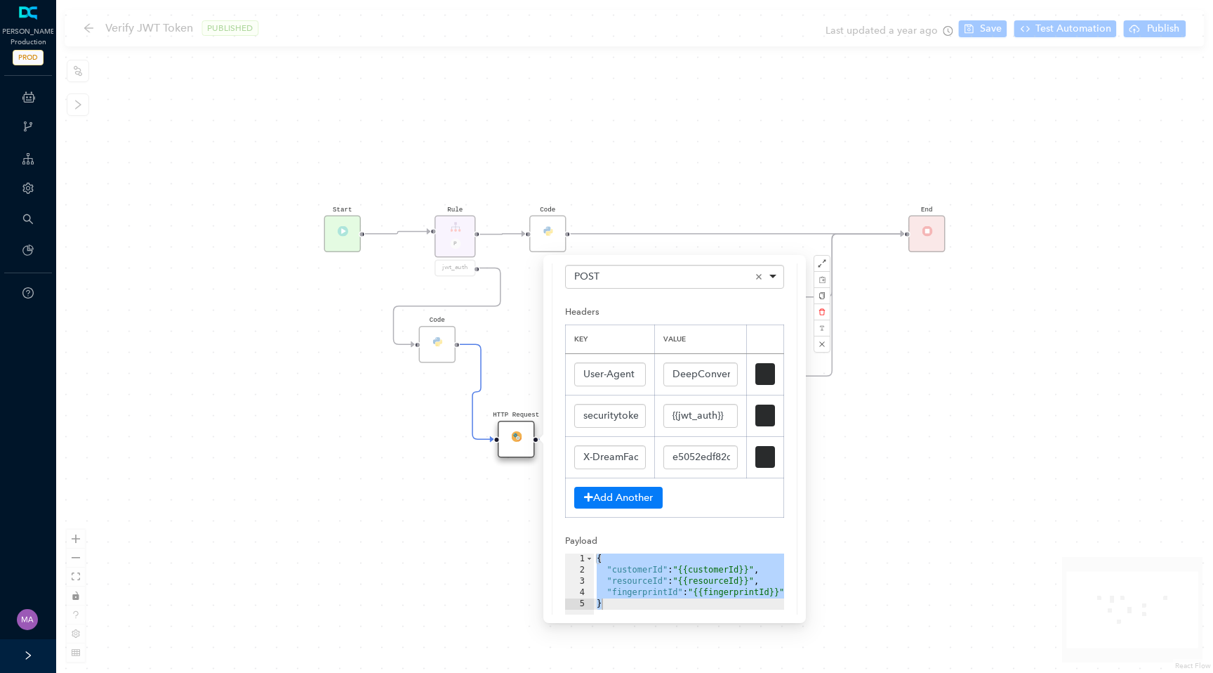
click at [378, 474] on div "HTTP Request End Start Rule P jwt_auth Code Rule Error Code Code Code" at bounding box center [634, 336] width 1157 height 673
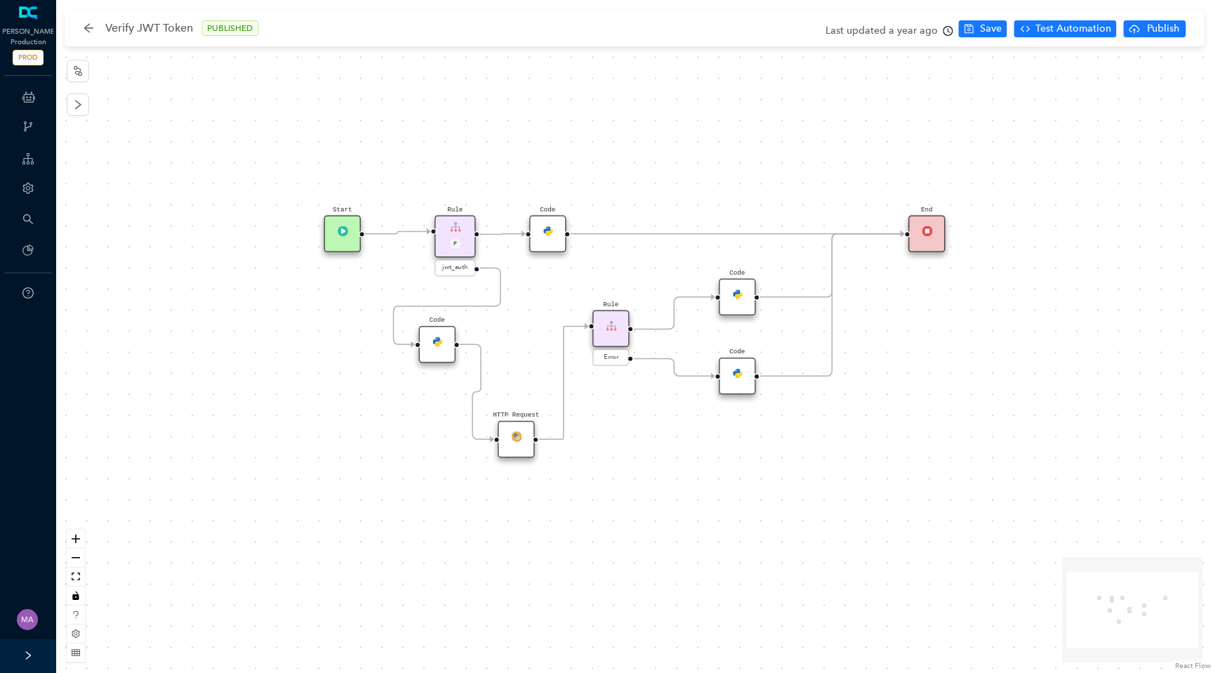
scroll to position [0, 0]
click at [747, 308] on div "Code" at bounding box center [737, 297] width 37 height 37
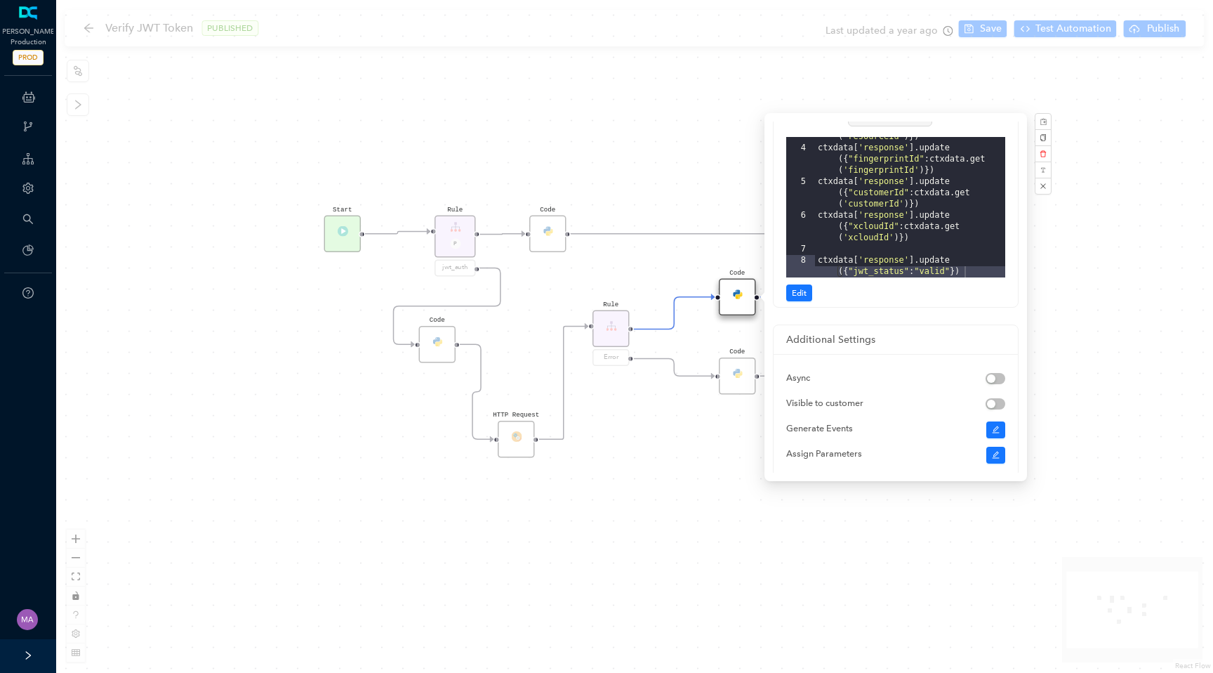
scroll to position [47, 0]
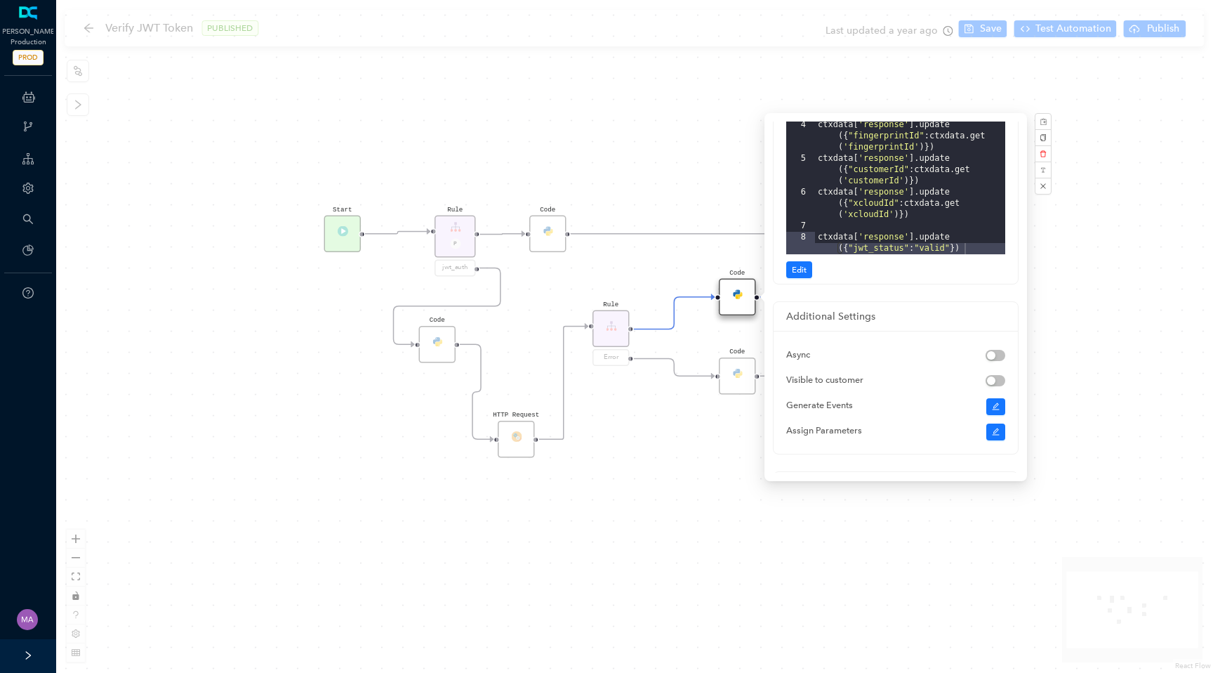
click at [659, 501] on div "HTTP Request End Start Rule P jwt_auth Code Rule Error Code Code Code" at bounding box center [634, 336] width 1157 height 673
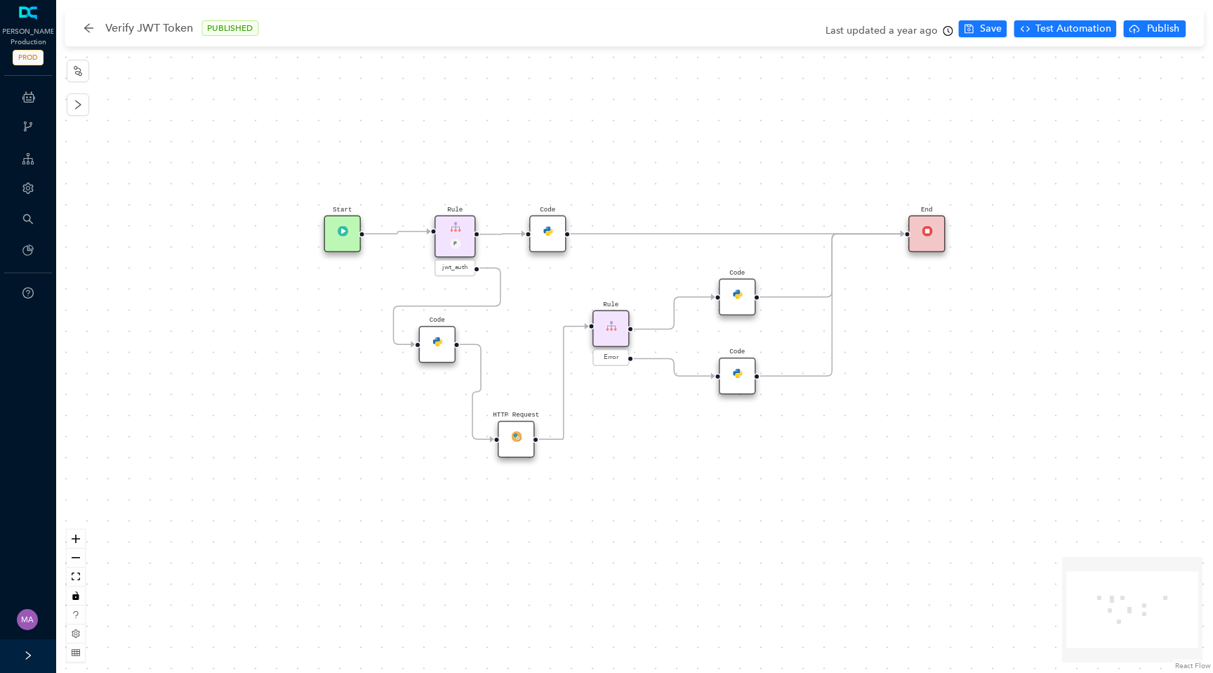
click at [744, 296] on div "Code" at bounding box center [737, 297] width 37 height 37
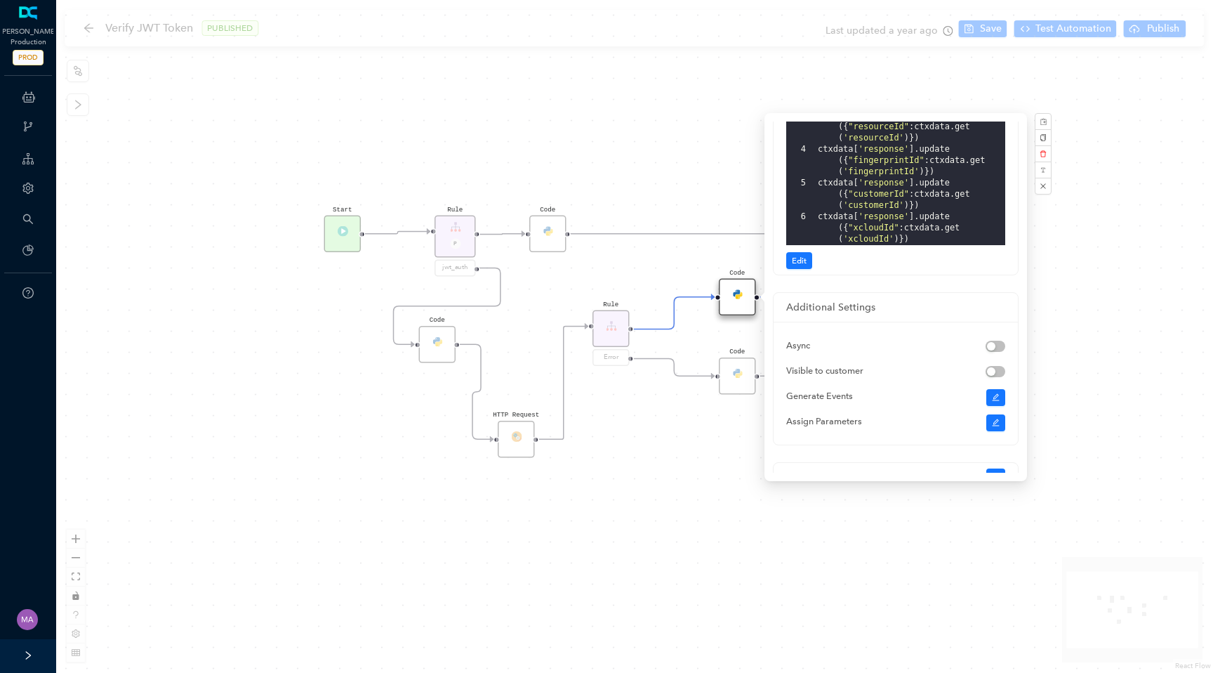
scroll to position [51, 0]
click at [704, 551] on div "HTTP Request End Start Rule P jwt_auth Code Rule Error Code Code Code" at bounding box center [634, 336] width 1157 height 673
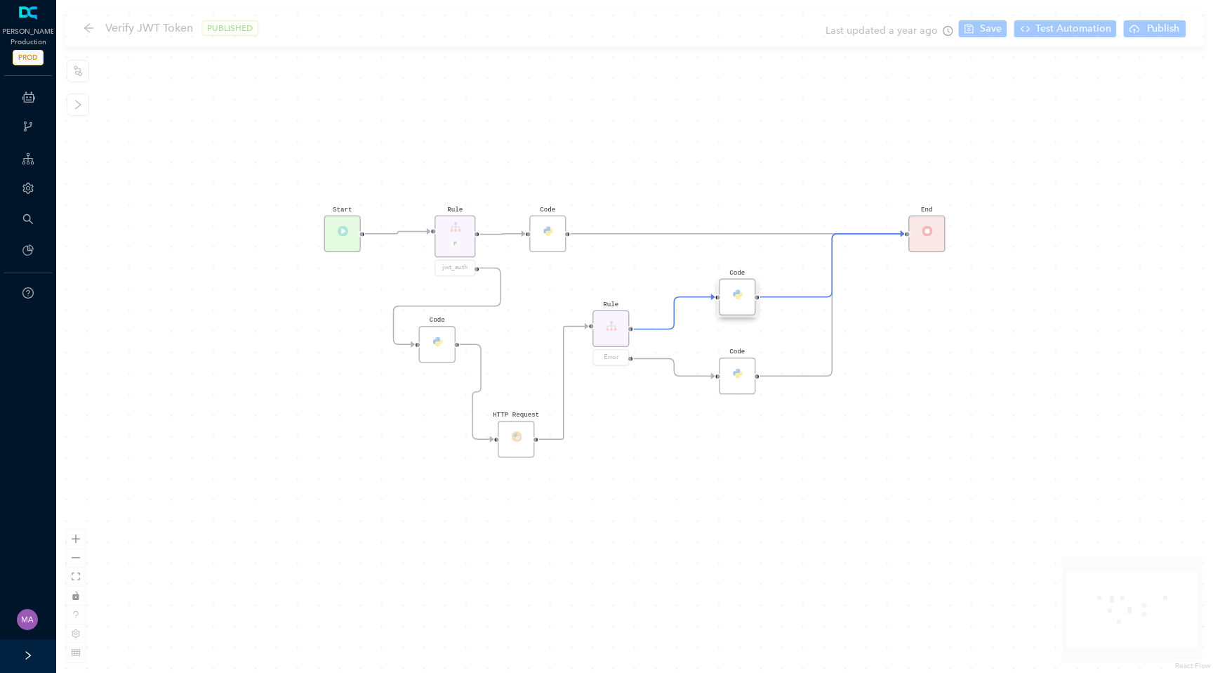
scroll to position [0, 0]
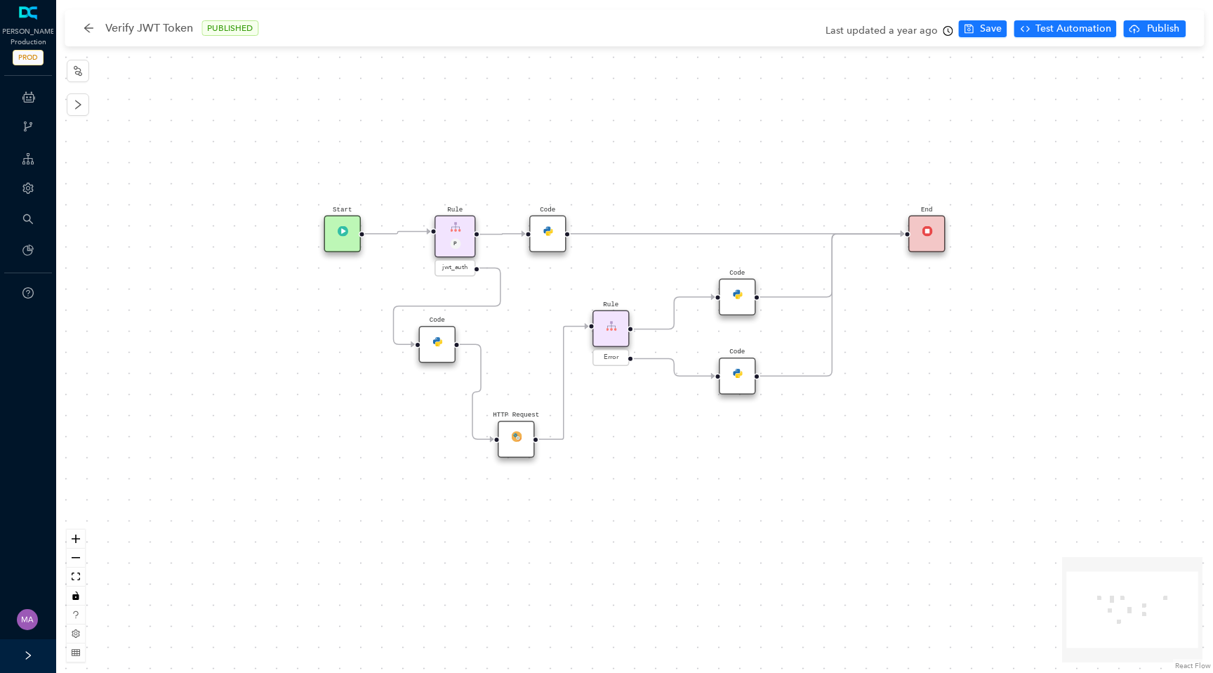
click at [515, 440] on img at bounding box center [516, 435] width 11 height 11
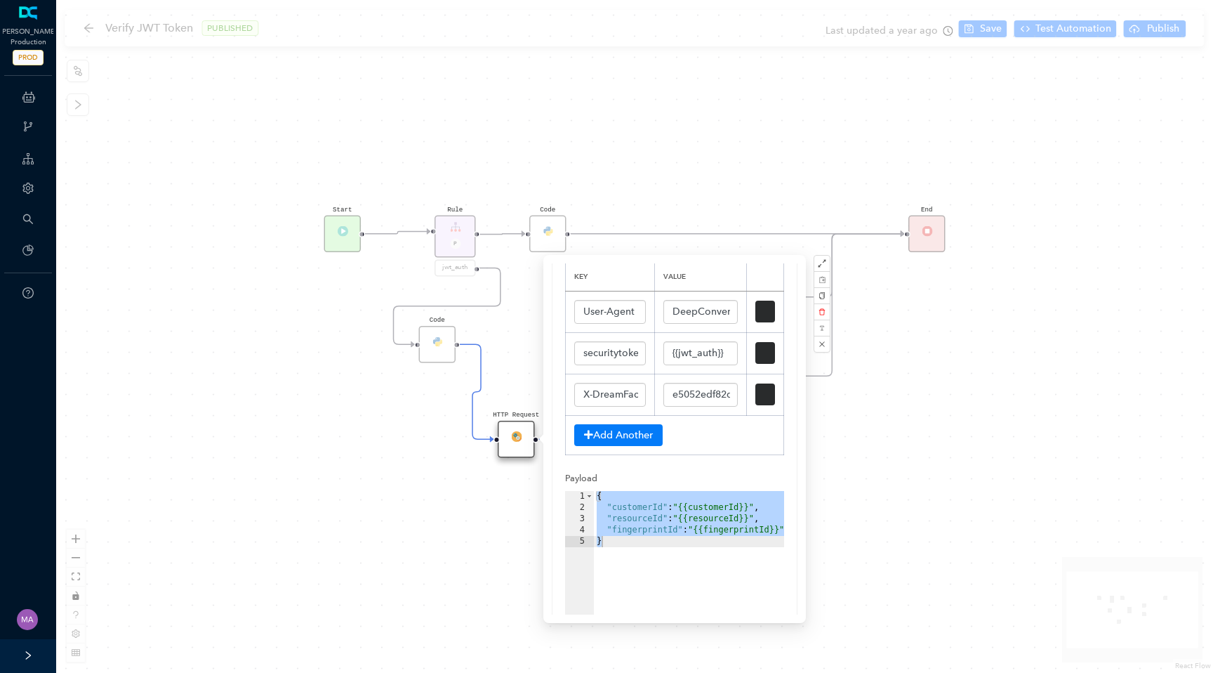
scroll to position [195, 0]
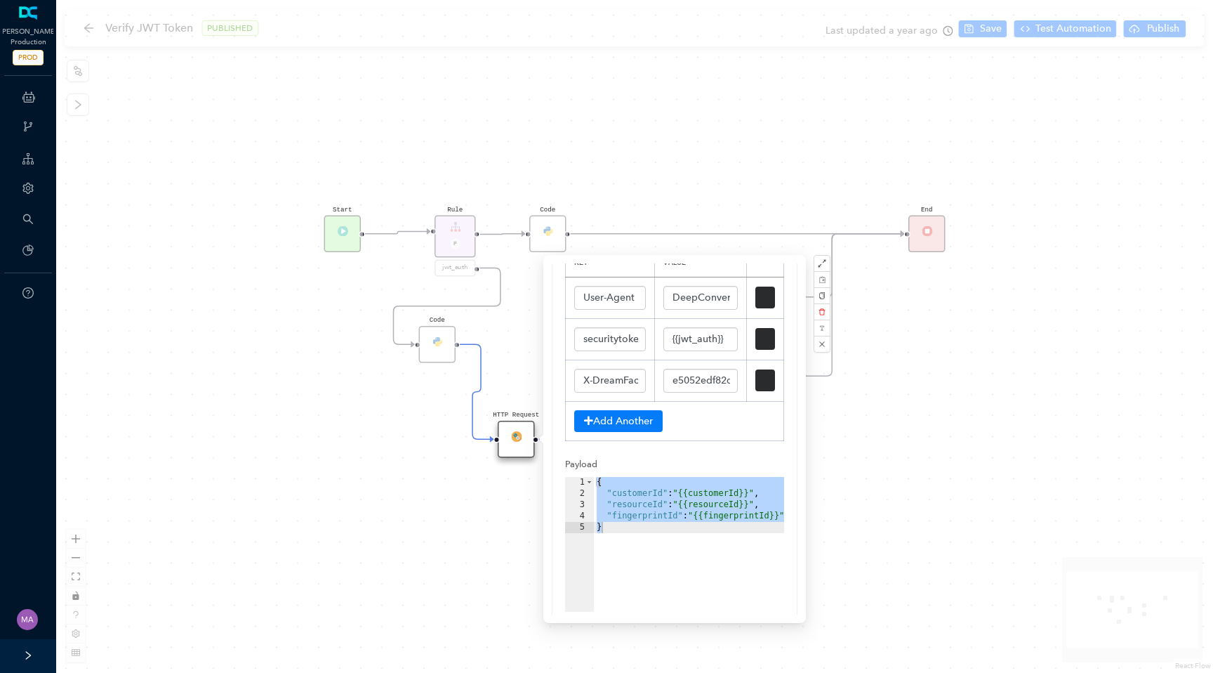
click at [394, 523] on div "HTTP Request End Start Rule P jwt_auth Code Rule Error Code Code Code" at bounding box center [634, 336] width 1157 height 673
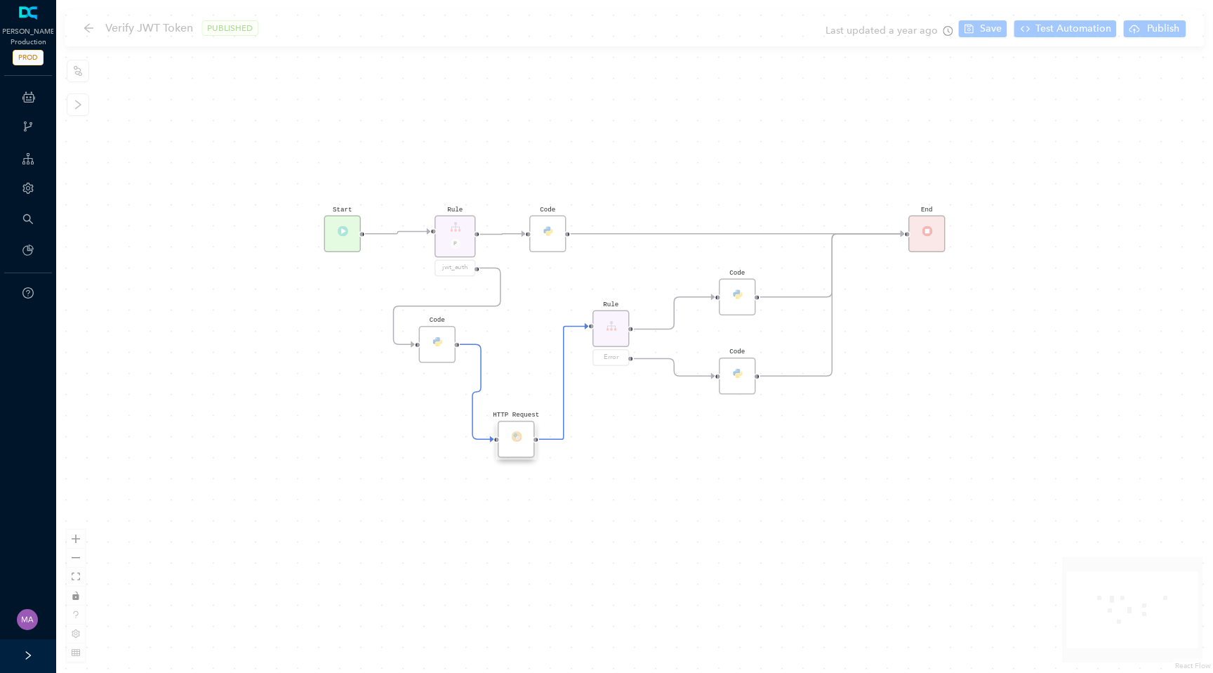
scroll to position [0, 0]
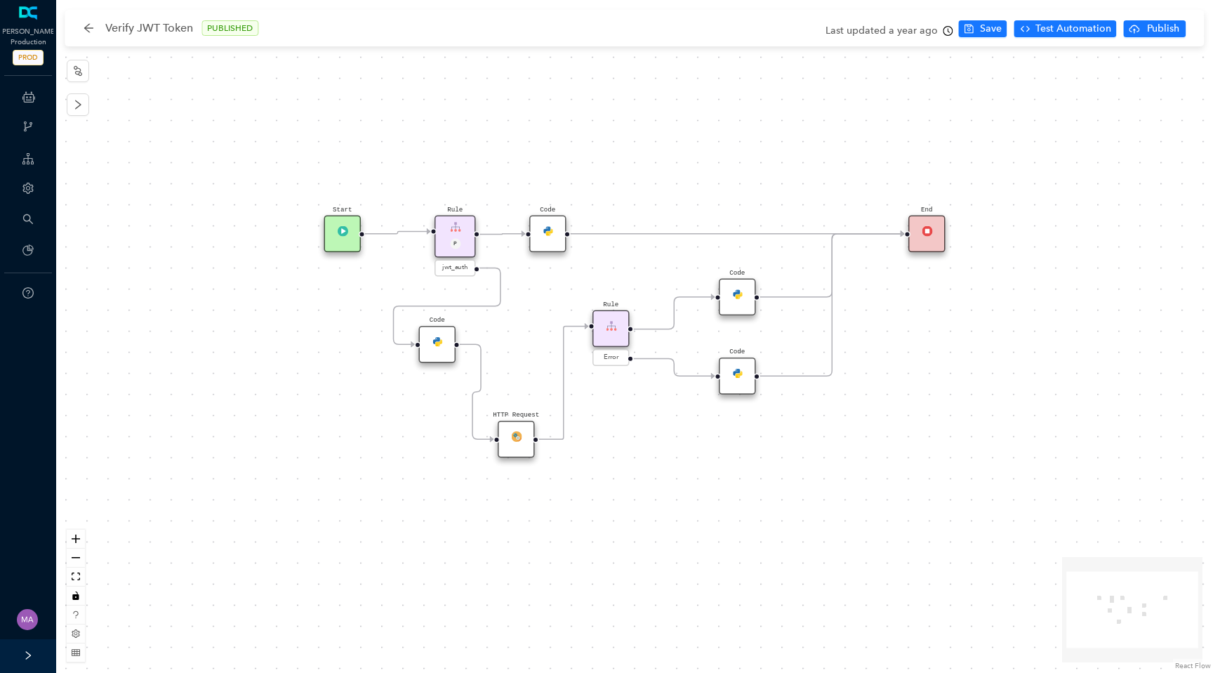
click at [446, 345] on div "Code" at bounding box center [437, 344] width 37 height 37
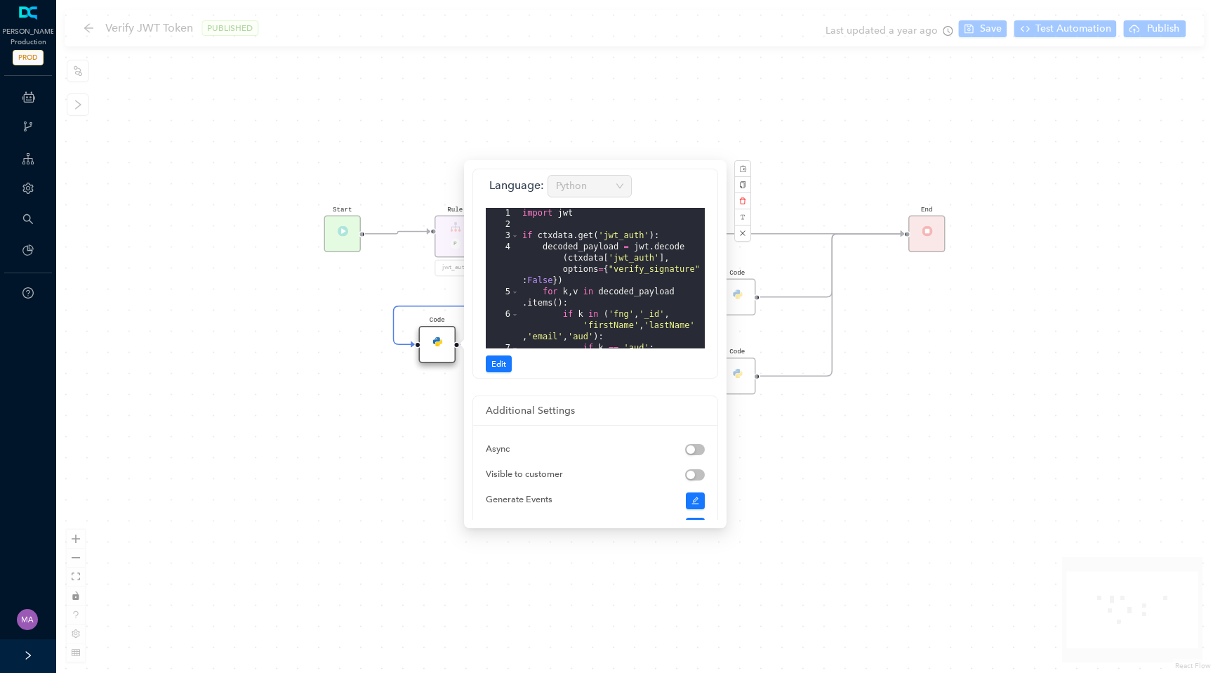
scroll to position [185, 0]
click at [413, 157] on div "HTTP Request End Start Rule P jwt_auth Code Rule Error Code Code Code" at bounding box center [634, 336] width 1157 height 673
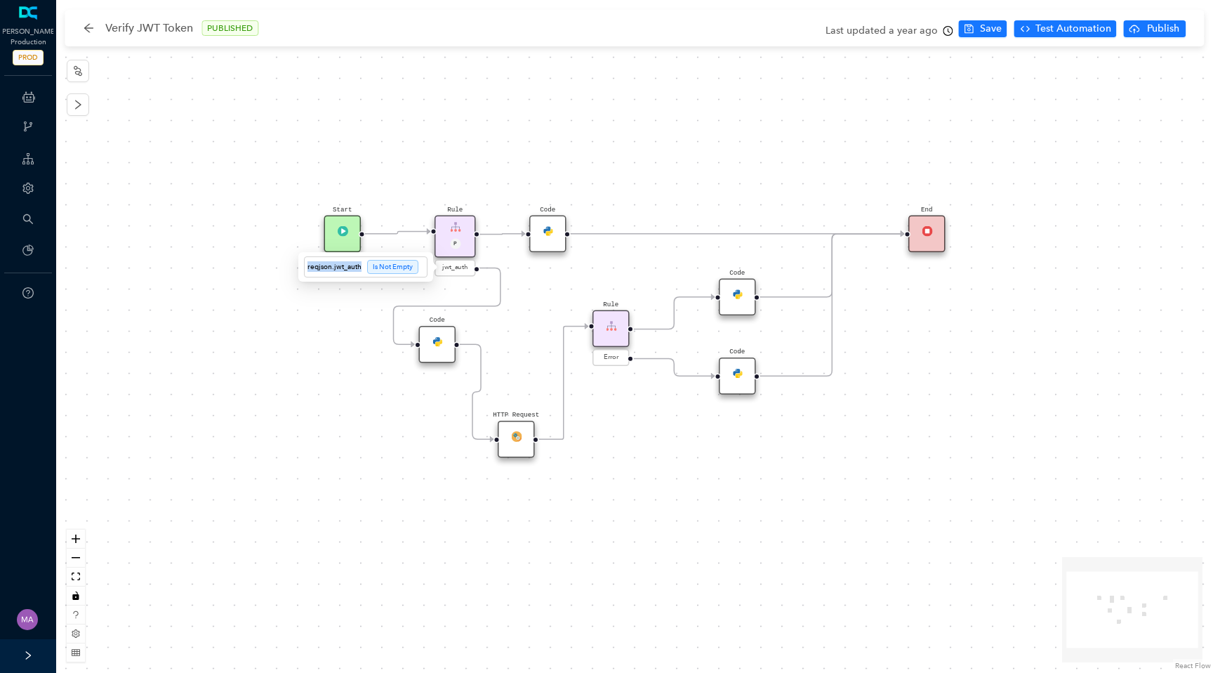
drag, startPoint x: 360, startPoint y: 269, endPoint x: 305, endPoint y: 269, distance: 54.1
click at [305, 269] on div "reqjson.jwt_auth Is Not Empty" at bounding box center [366, 266] width 124 height 21
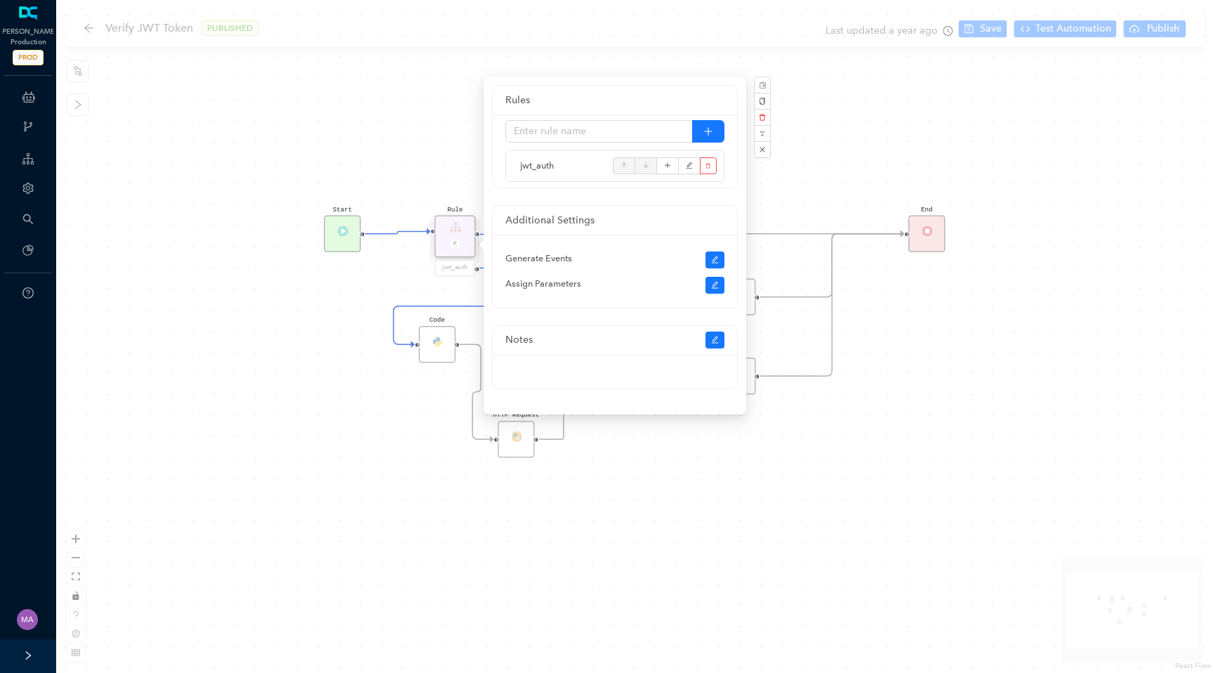
click at [374, 294] on div "HTTP Request End Start Rule P jwt_auth Code Rule Error Code Code Code" at bounding box center [634, 336] width 1157 height 673
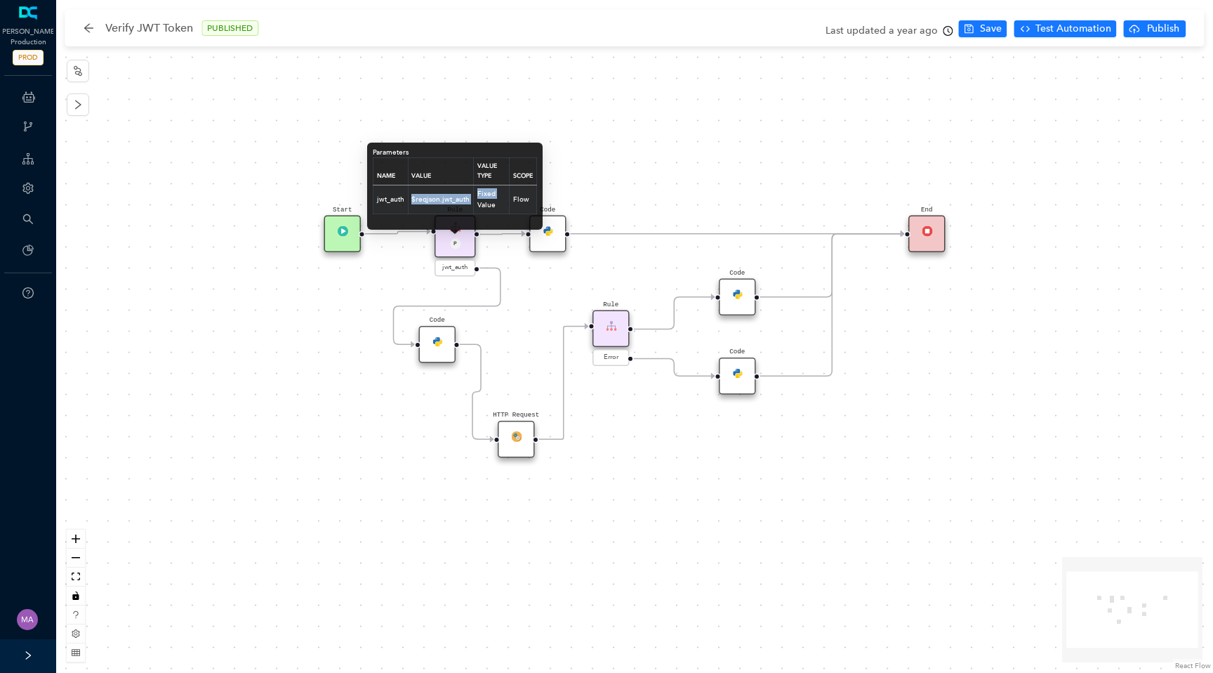
drag, startPoint x: 411, startPoint y: 200, endPoint x: 470, endPoint y: 199, distance: 59.0
click at [470, 199] on td "$reqjson.jwt_auth" at bounding box center [441, 199] width 66 height 29
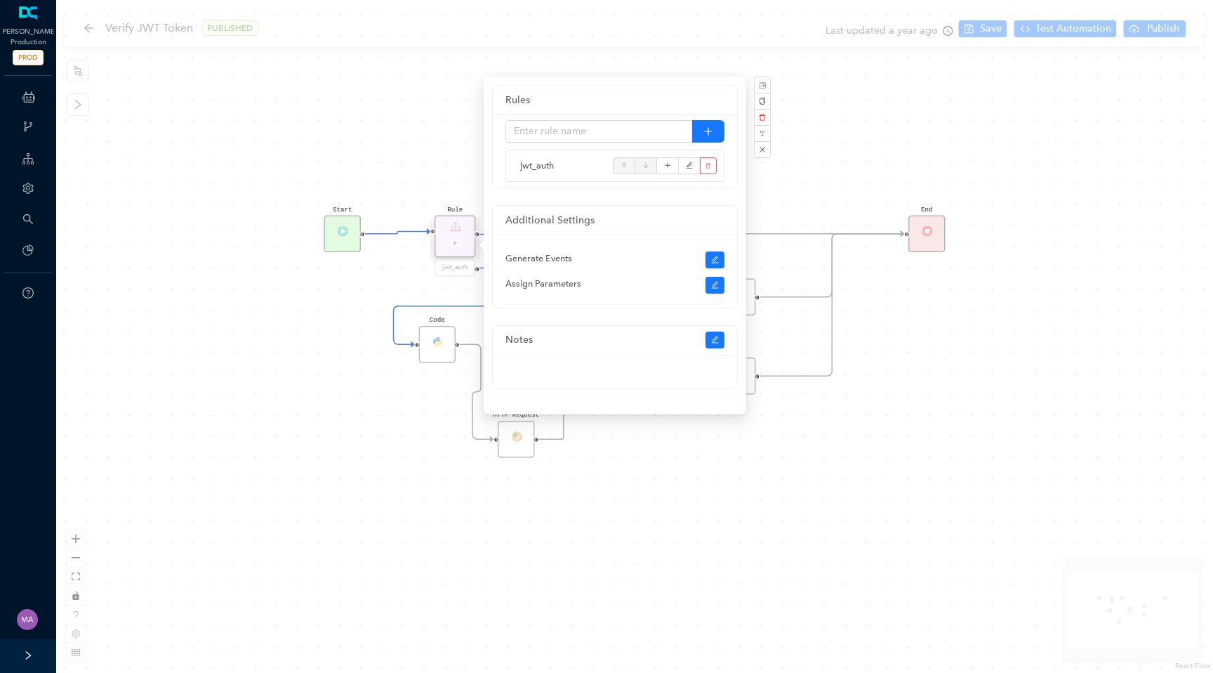
click at [419, 164] on div "HTTP Request End Start Rule P jwt_auth Code Rule Error Code Code Code" at bounding box center [634, 336] width 1157 height 673
